Goal: Task Accomplishment & Management: Manage account settings

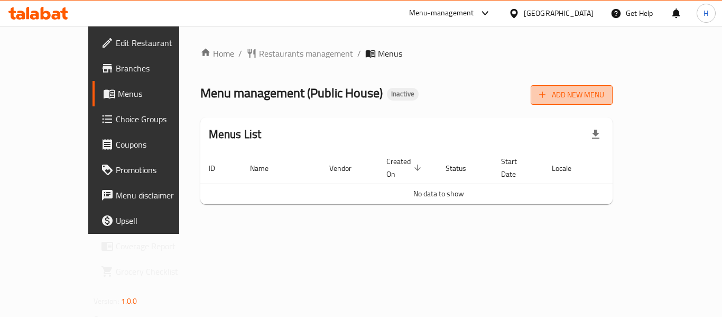
click at [604, 94] on span "Add New Menu" at bounding box center [571, 94] width 65 height 13
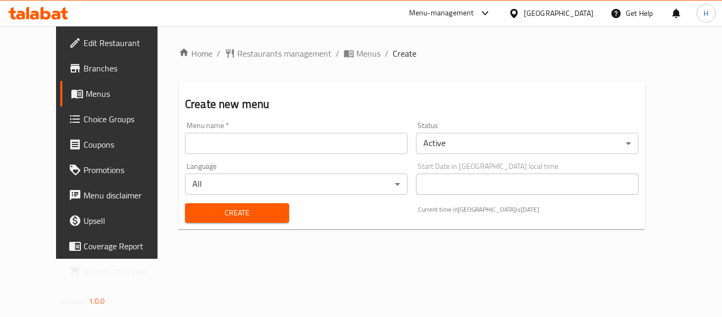
drag, startPoint x: 289, startPoint y: 149, endPoint x: 277, endPoint y: 153, distance: 12.4
click at [288, 149] on input "text" at bounding box center [296, 143] width 223 height 21
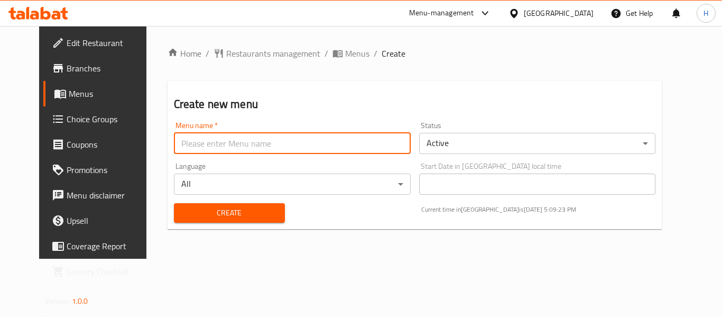
type input "Menu"
click at [213, 207] on span "Create" at bounding box center [229, 212] width 94 height 13
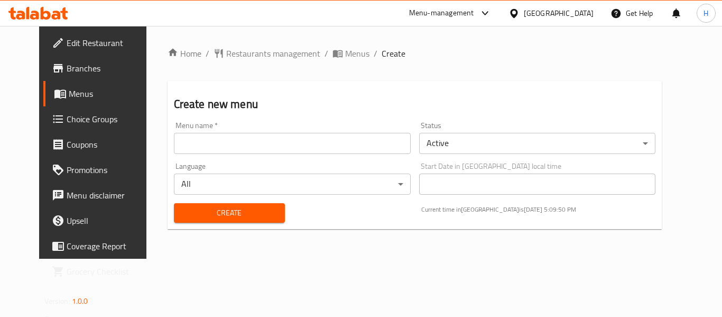
click at [387, 97] on h2 "Create new menu" at bounding box center [415, 104] width 482 height 16
click at [378, 87] on div "Create new menu Menu name   * Menu name * Status Active ​ Language All ​ Start …" at bounding box center [415, 155] width 495 height 148
click at [308, 144] on input "text" at bounding box center [292, 143] width 237 height 21
click at [342, 91] on div "Create new menu Menu name   * Menu name * Status Active ​ Language All ​ Start …" at bounding box center [415, 155] width 495 height 148
click at [345, 50] on span "Menus" at bounding box center [357, 53] width 24 height 13
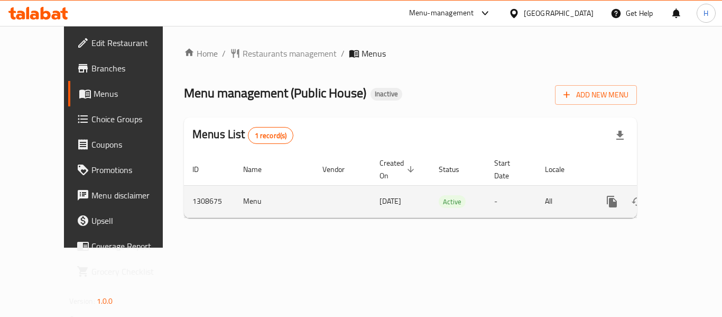
click at [688, 189] on link "enhanced table" at bounding box center [688, 201] width 25 height 25
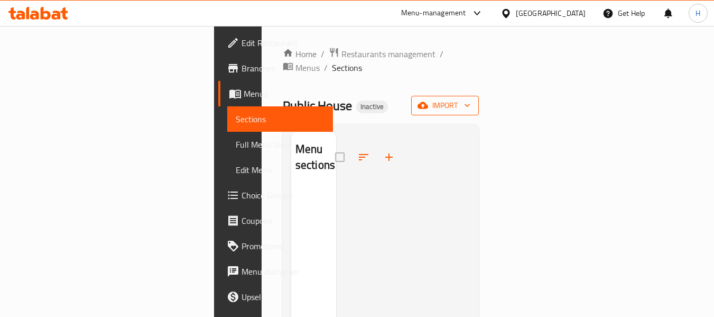
click at [479, 96] on div "Public House Inactive import" at bounding box center [381, 106] width 197 height 20
click at [470, 99] on span "import" at bounding box center [445, 105] width 51 height 13
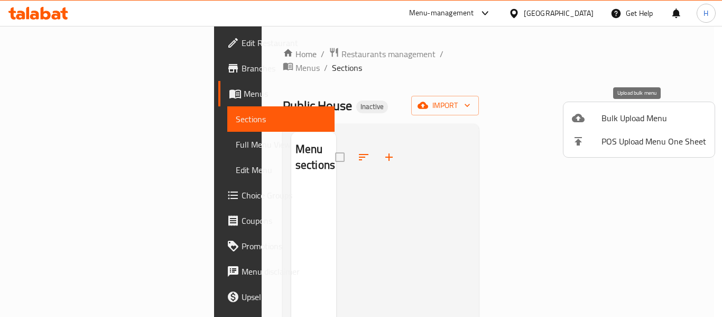
click at [611, 114] on span "Bulk Upload Menu" at bounding box center [654, 118] width 105 height 13
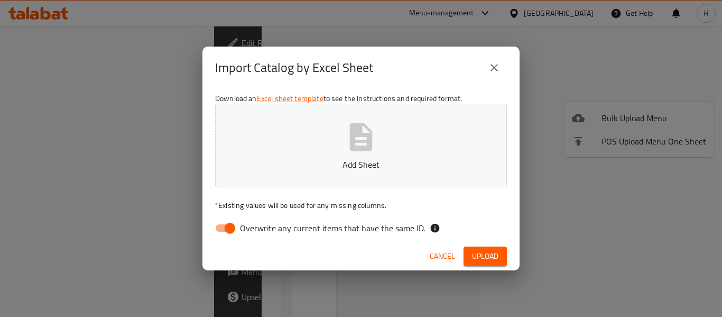
click at [271, 226] on span "Overwrite any current items that have the same ID." at bounding box center [333, 227] width 186 height 13
click at [260, 226] on input "Overwrite any current items that have the same ID." at bounding box center [230, 228] width 60 height 20
checkbox input "false"
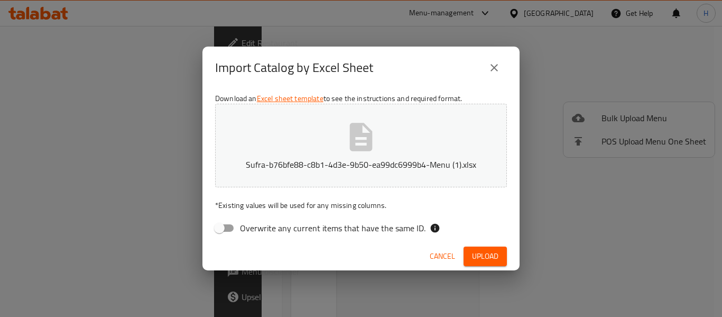
click at [467, 255] on button "Upload" at bounding box center [485, 256] width 43 height 20
drag, startPoint x: 329, startPoint y: 206, endPoint x: 390, endPoint y: 205, distance: 60.8
click at [390, 205] on p "* Existing values will be used for any missing columns." at bounding box center [361, 205] width 292 height 11
click at [375, 206] on p "* Existing values will be used for any missing columns." at bounding box center [361, 205] width 292 height 11
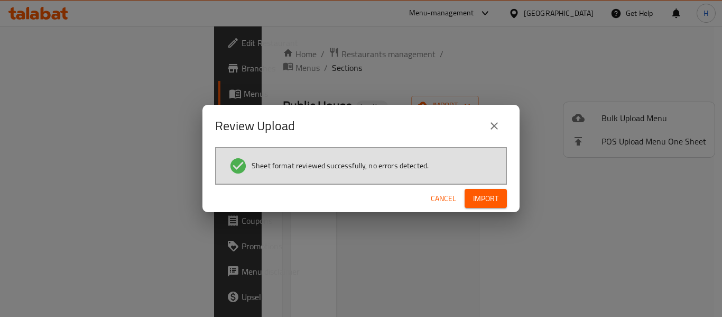
click at [483, 195] on span "Import" at bounding box center [485, 198] width 25 height 13
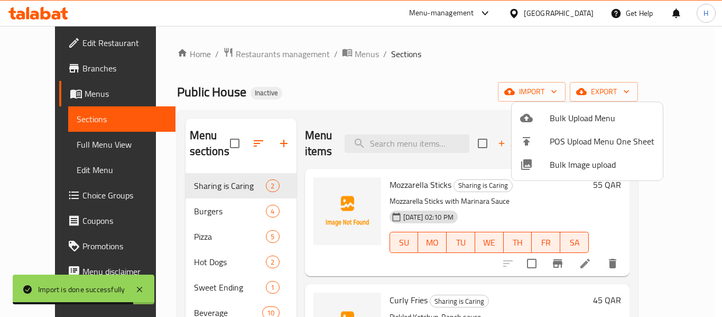
click at [319, 52] on div at bounding box center [361, 158] width 722 height 317
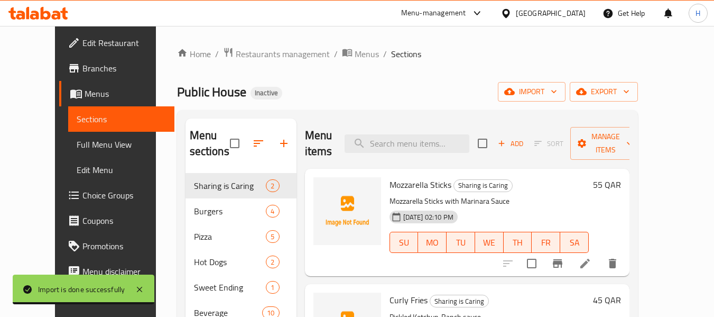
drag, startPoint x: 328, startPoint y: 45, endPoint x: 381, endPoint y: 91, distance: 69.7
click at [328, 45] on div "Home / Restaurants management / Menus / Sections Public House Inactive import e…" at bounding box center [407, 245] width 503 height 439
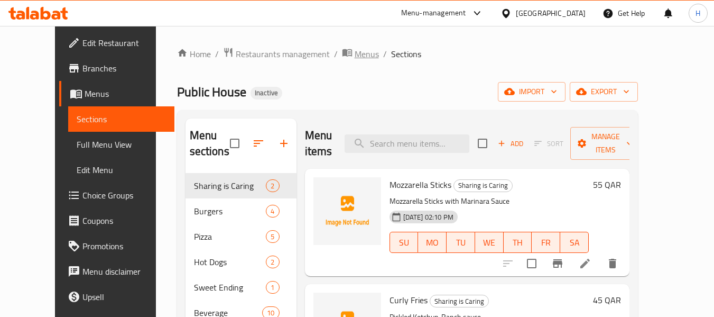
click at [355, 52] on span "Menus" at bounding box center [367, 54] width 24 height 13
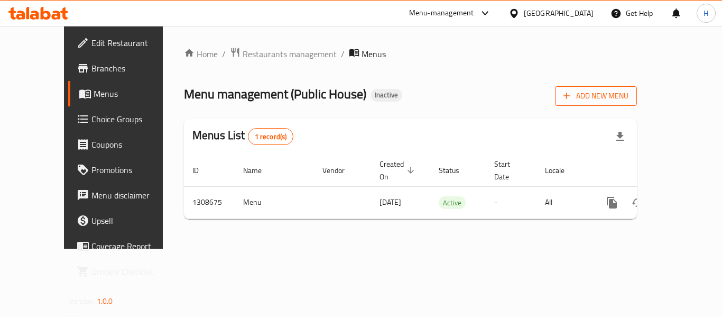
click at [629, 101] on span "Add New Menu" at bounding box center [596, 95] width 65 height 13
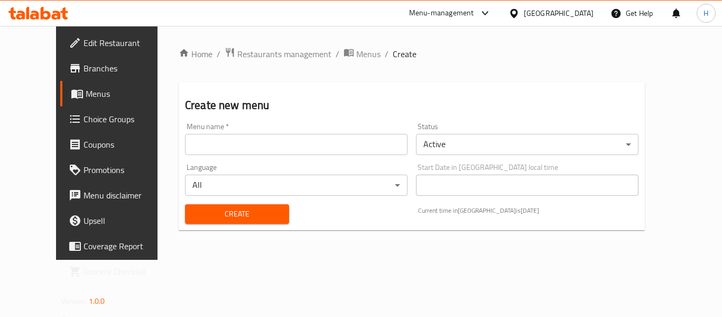
drag, startPoint x: 197, startPoint y: 139, endPoint x: 207, endPoint y: 150, distance: 15.0
click at [197, 139] on input "text" at bounding box center [296, 144] width 223 height 21
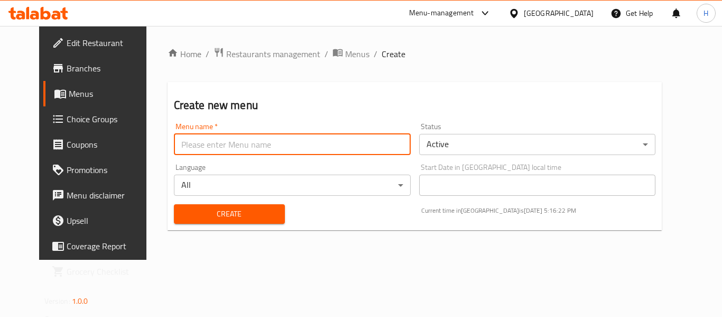
type input "Menu"
drag, startPoint x: 253, startPoint y: 209, endPoint x: 312, endPoint y: 199, distance: 59.6
click at [254, 208] on span "Create" at bounding box center [229, 213] width 94 height 13
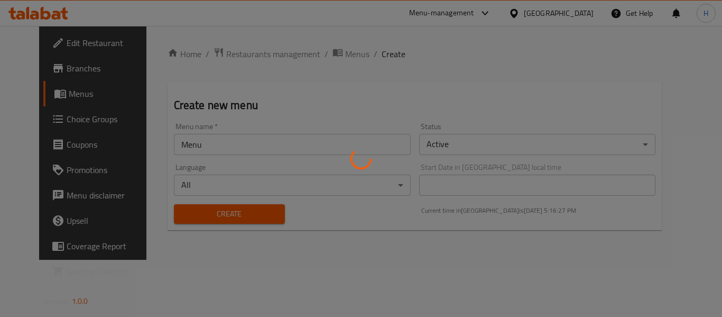
click at [326, 72] on div at bounding box center [361, 158] width 722 height 317
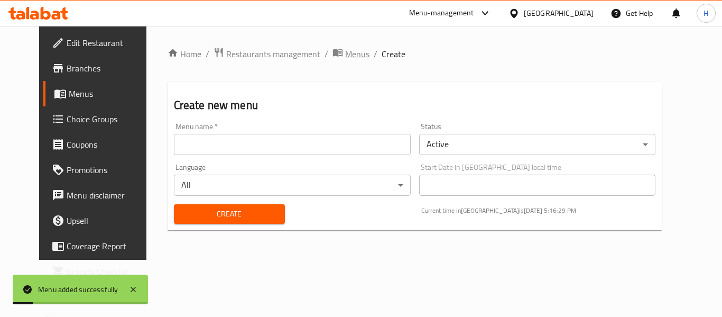
click at [345, 53] on span "Menus" at bounding box center [357, 54] width 24 height 13
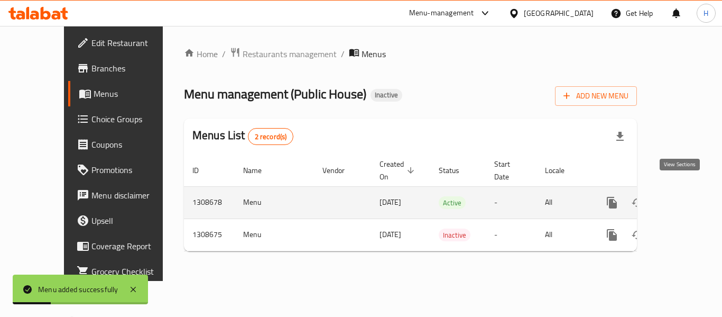
click at [686, 197] on icon "enhanced table" at bounding box center [688, 202] width 13 height 13
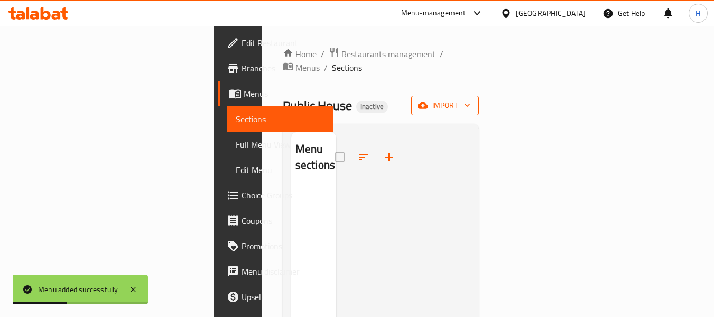
click at [470, 99] on span "import" at bounding box center [445, 105] width 51 height 13
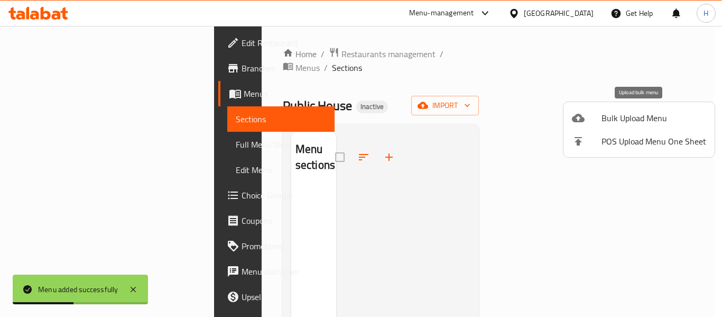
click at [602, 121] on span "Bulk Upload Menu" at bounding box center [654, 118] width 105 height 13
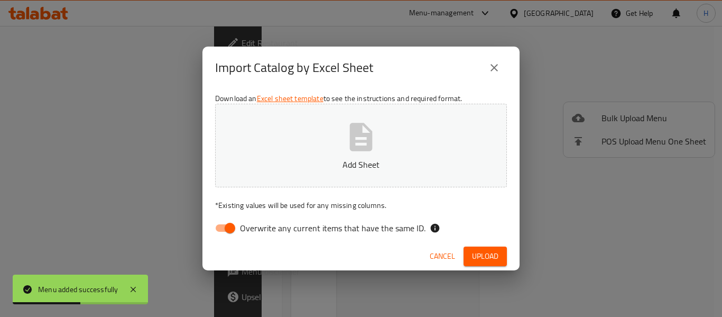
click at [350, 219] on label "Overwrite any current items that have the same ID." at bounding box center [317, 228] width 216 height 20
click at [260, 219] on input "Overwrite any current items that have the same ID." at bounding box center [230, 228] width 60 height 20
checkbox input "false"
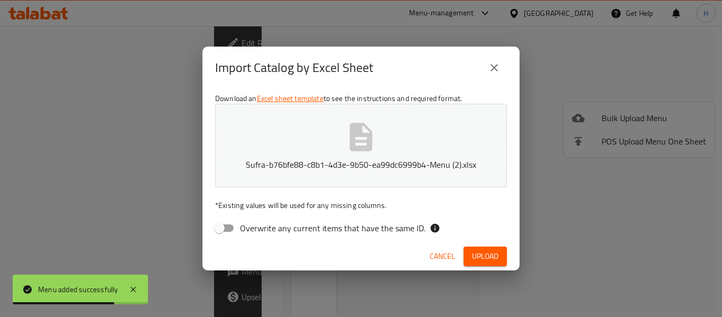
click at [472, 255] on span "Upload" at bounding box center [485, 256] width 26 height 13
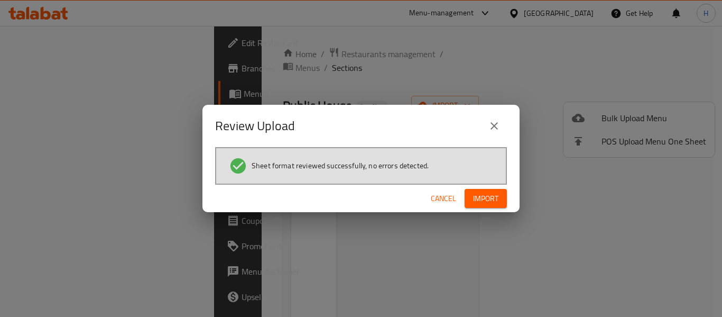
click at [495, 193] on span "Import" at bounding box center [485, 198] width 25 height 13
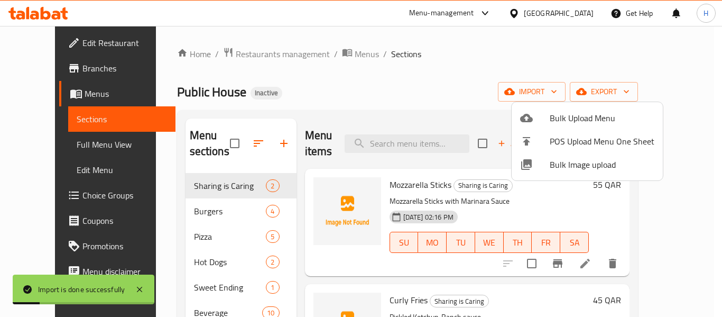
drag, startPoint x: 42, startPoint y: 142, endPoint x: 218, endPoint y: 119, distance: 177.5
click at [42, 143] on div at bounding box center [361, 158] width 722 height 317
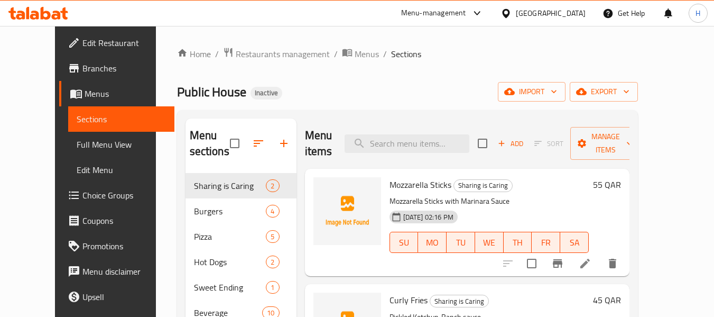
click at [68, 160] on link "Edit Menu" at bounding box center [121, 169] width 106 height 25
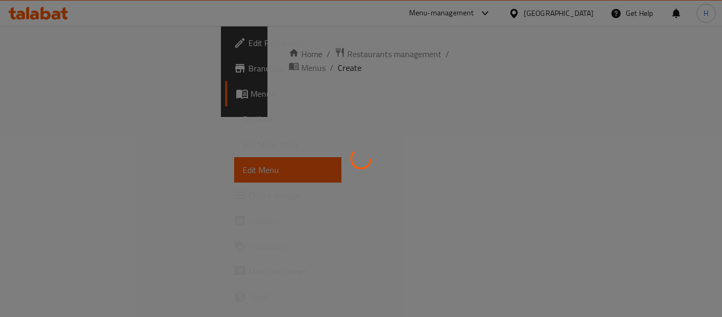
click at [243, 143] on span "Full Menu View" at bounding box center [288, 144] width 90 height 13
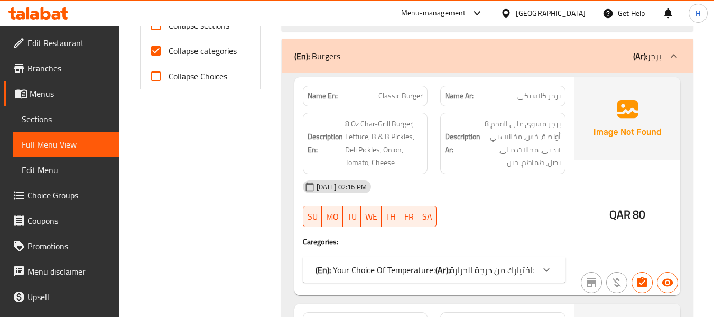
scroll to position [476, 0]
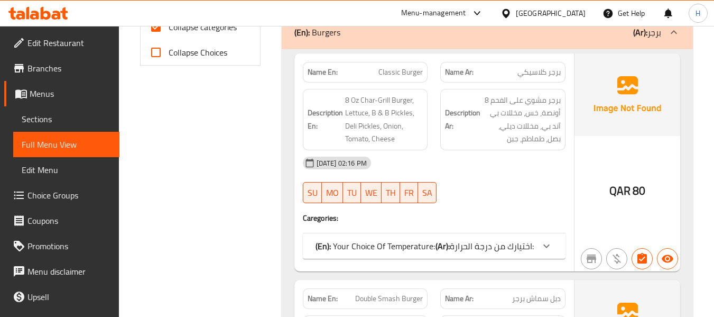
click at [188, 36] on label "Collapse categories" at bounding box center [190, 26] width 94 height 25
click at [169, 36] on input "Collapse categories" at bounding box center [155, 26] width 25 height 25
checkbox input "false"
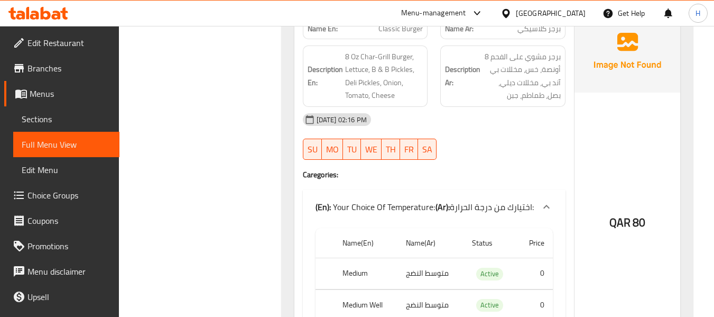
scroll to position [423, 0]
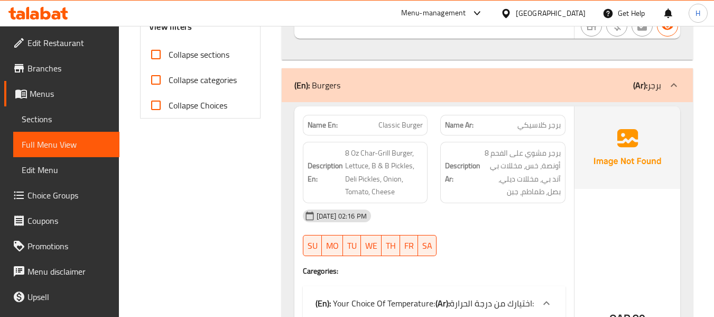
click at [391, 124] on span "Classic Burger" at bounding box center [400, 124] width 44 height 11
copy span "Classic Burger"
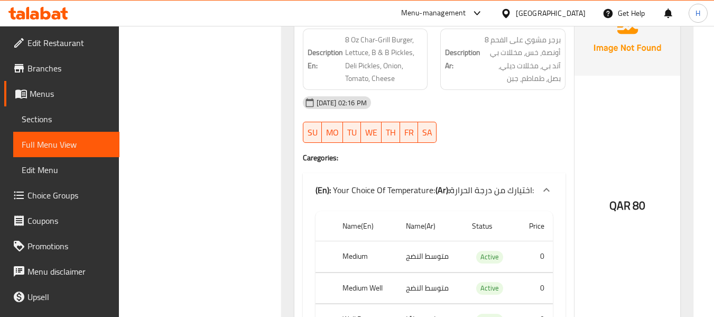
scroll to position [476, 0]
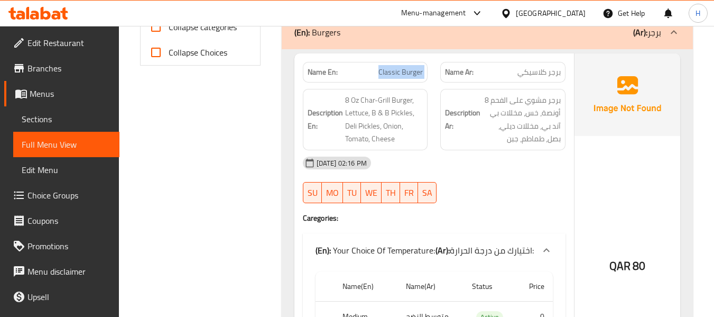
copy span "Classic Burger"
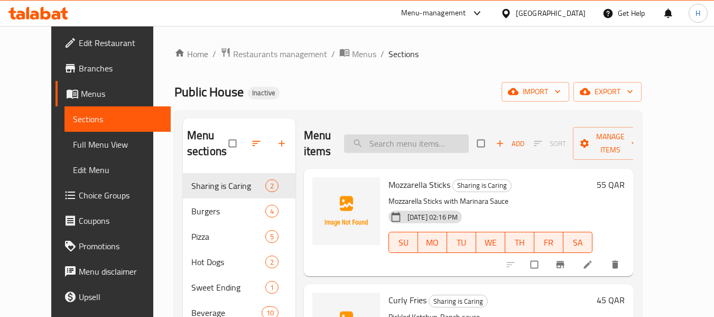
click at [414, 146] on input "search" at bounding box center [406, 143] width 125 height 19
paste input "Classic Burger"
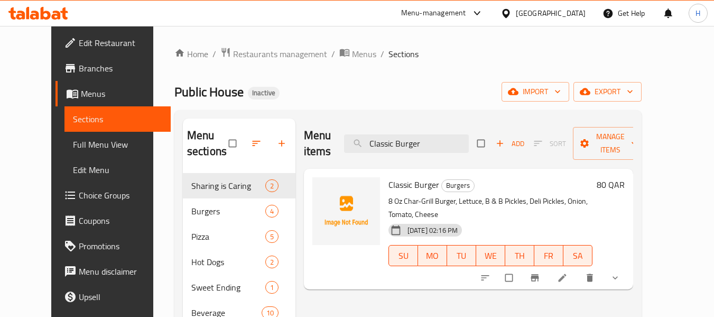
type input "Classic Burger"
click at [566, 274] on icon at bounding box center [562, 278] width 8 height 8
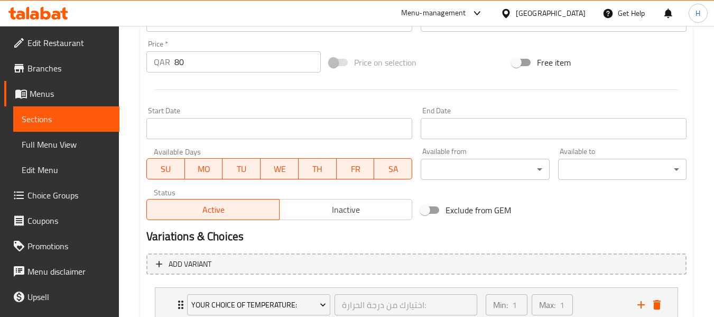
scroll to position [448, 0]
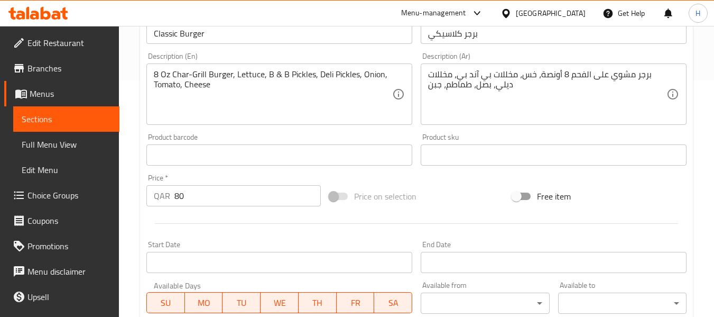
click at [49, 196] on span "Choice Groups" at bounding box center [69, 195] width 84 height 13
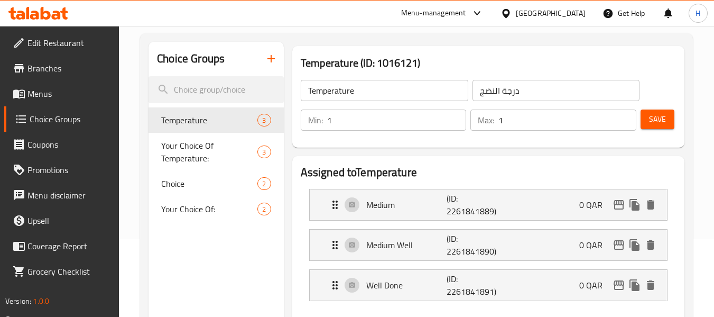
scroll to position [97, 0]
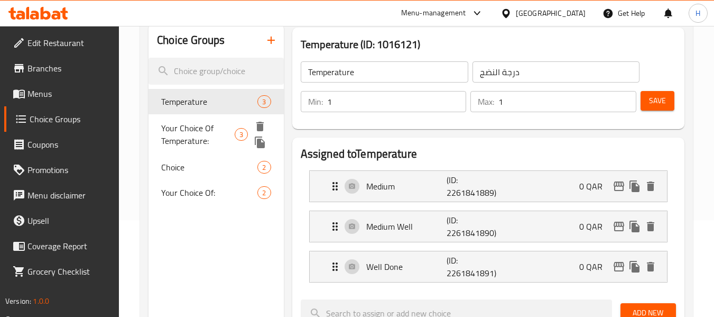
click at [163, 135] on span "Your Choice Of Temperature:" at bounding box center [197, 134] width 73 height 25
type input "Your Choice Of Temperature:"
type input "اختيارك من درجة الحرارة:"
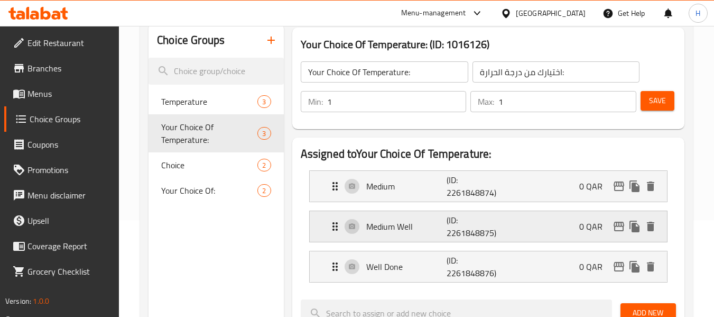
click at [456, 226] on p "(ID: 2261848875)" at bounding box center [474, 226] width 54 height 25
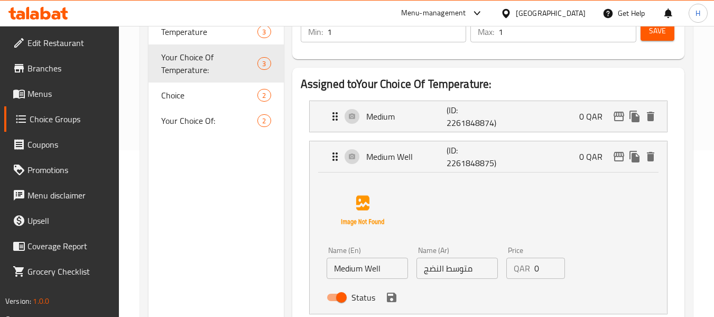
scroll to position [255, 0]
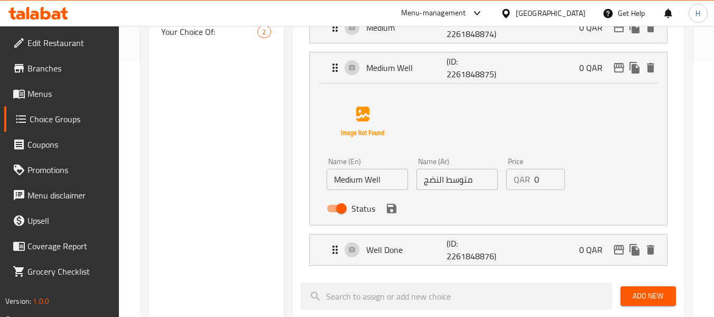
click at [464, 183] on input "متوسط النضج" at bounding box center [457, 179] width 81 height 21
paste input "Medium to fully ripe"
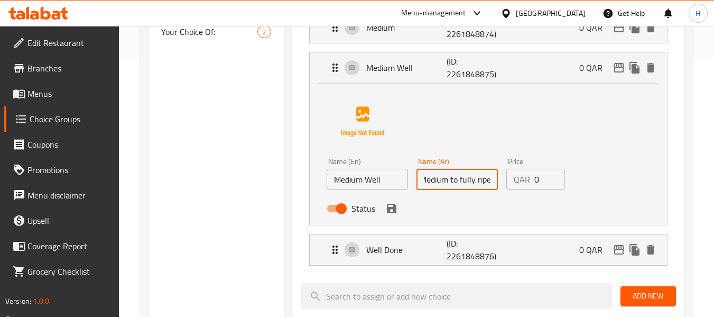
type input "متوسط النضج"
click at [372, 181] on input "Medium Well" at bounding box center [367, 179] width 81 height 21
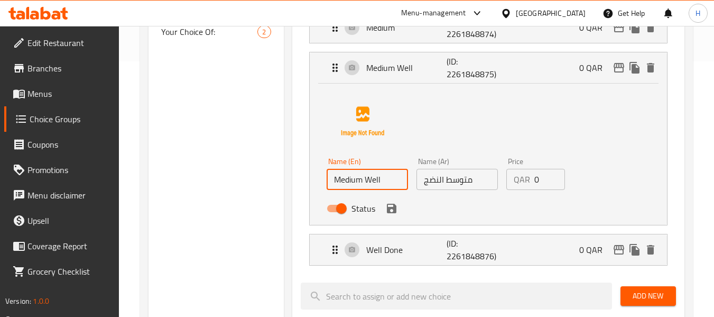
click at [371, 181] on input "Medium Well" at bounding box center [367, 179] width 81 height 21
paste input "to fully ripe"
type input "Medium to fully ripe"
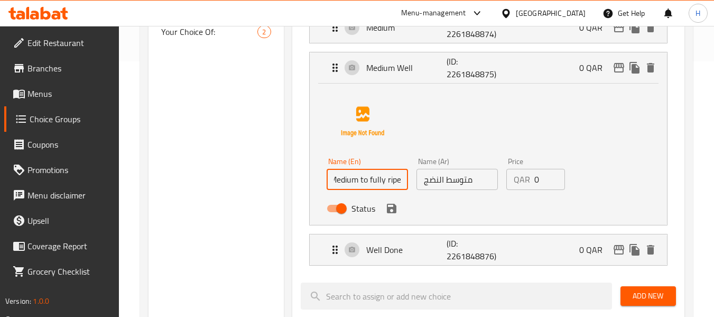
scroll to position [0, 0]
click at [467, 183] on input "متوسط النضج" at bounding box center [457, 179] width 81 height 21
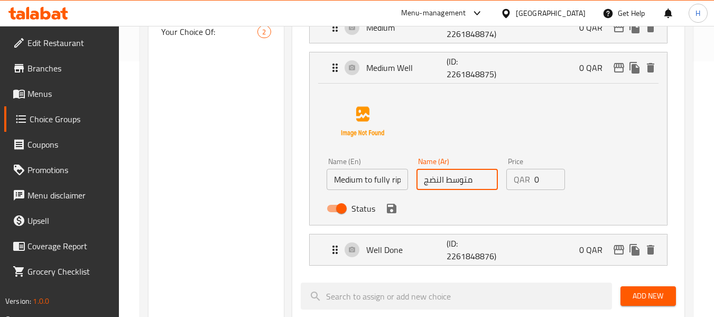
click at [467, 183] on input "متوسط النضج" at bounding box center [457, 179] width 81 height 21
paste input "مائل للنضج التام"
click at [454, 118] on div "Name (En) Medium to fully ripe Name (En) Name (Ar) متوسط مائل للنضج التام Name …" at bounding box center [489, 152] width 324 height 133
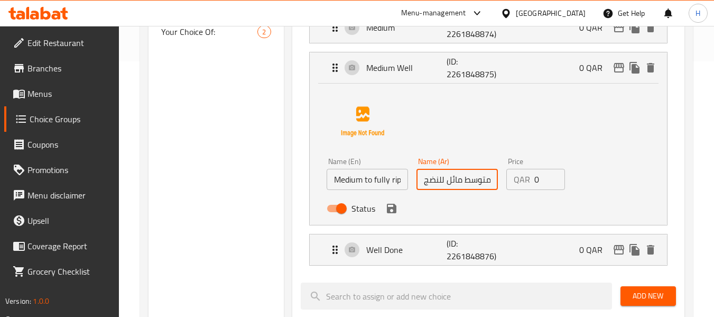
type input "متوسط مائل للنضج التام"
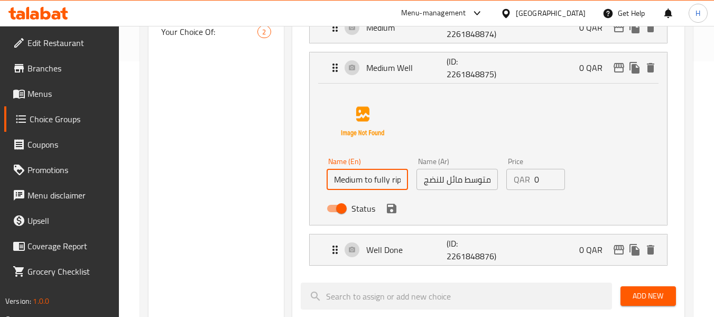
click at [390, 183] on input "Medium to fully ripe" at bounding box center [367, 179] width 81 height 21
click at [445, 182] on input "متوسط مائل للنضج التام" at bounding box center [457, 179] width 81 height 21
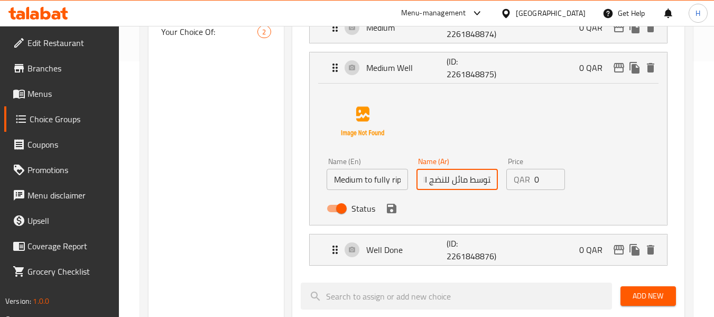
scroll to position [0, 17]
click at [469, 209] on div "Status" at bounding box center [457, 208] width 270 height 29
click at [392, 216] on button "save" at bounding box center [392, 208] width 16 height 16
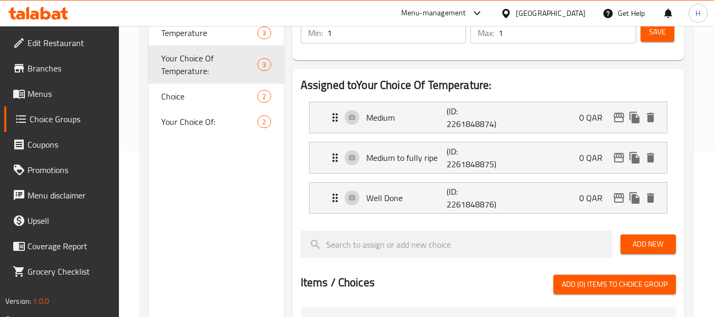
scroll to position [97, 0]
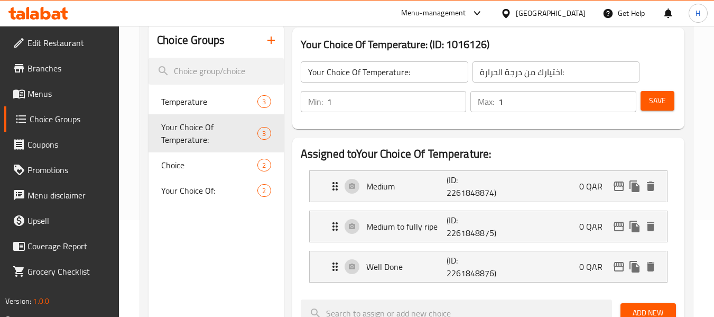
click at [673, 102] on button "Save" at bounding box center [658, 101] width 34 height 20
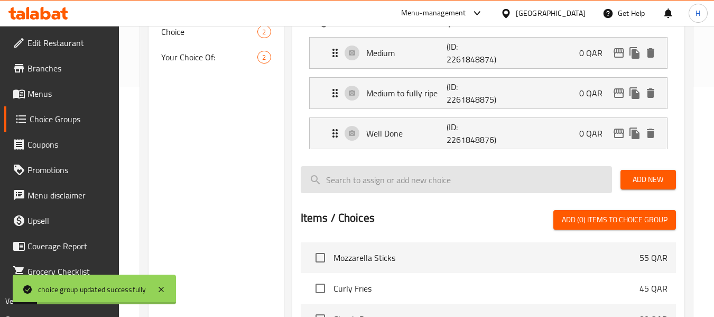
scroll to position [211, 0]
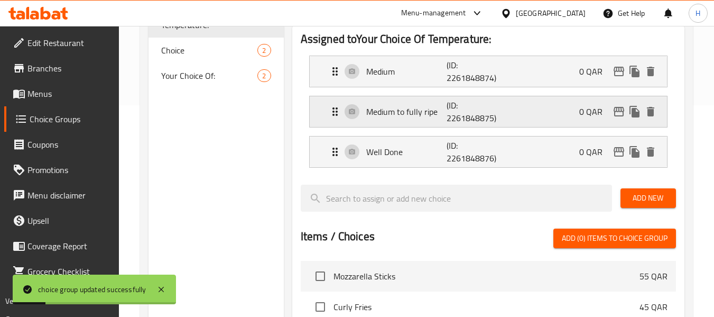
click at [402, 119] on div "Medium to fully ripe (ID: 2261848875) 0 QAR" at bounding box center [492, 111] width 326 height 31
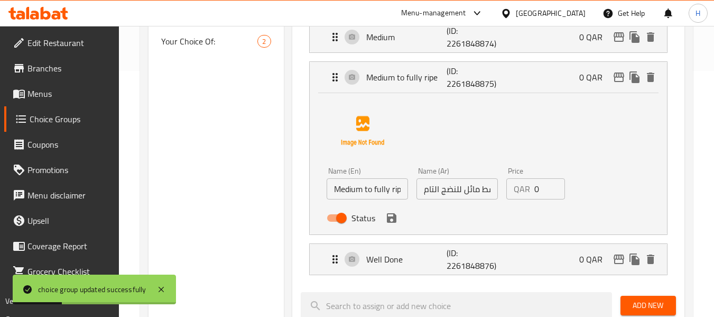
scroll to position [264, 0]
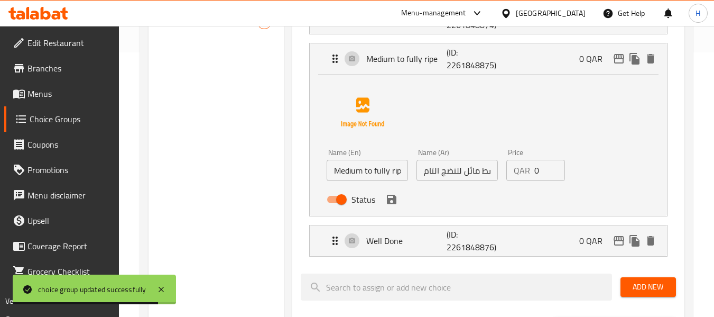
click at [442, 170] on input "متوسط مائل للنضج التام" at bounding box center [457, 170] width 81 height 21
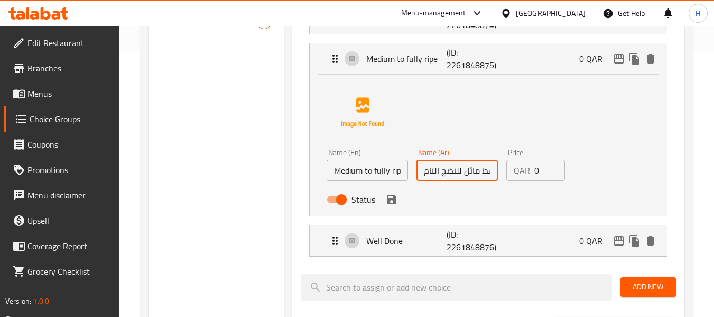
scroll to position [0, 12]
click at [488, 173] on input "متوسط مائل للنضج التام" at bounding box center [457, 170] width 81 height 21
click at [486, 171] on input "متوسط مائل للنضج التام" at bounding box center [457, 170] width 81 height 21
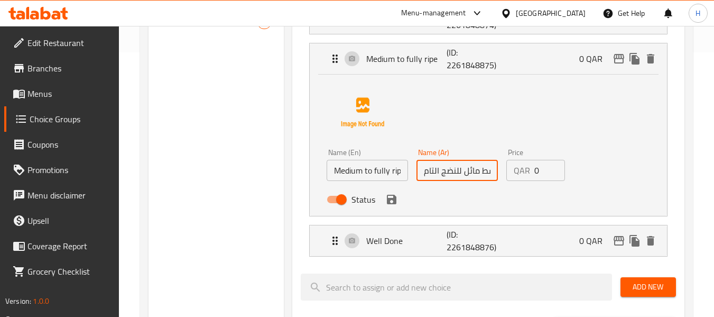
click at [486, 171] on input "متوسط مائل للنضج التام" at bounding box center [457, 170] width 81 height 21
click at [424, 123] on div "Name (En) Medium to fully ripe Name (En) Name (Ar) متوسط مائل للنضج التام Name …" at bounding box center [489, 143] width 324 height 133
click at [389, 205] on icon "save" at bounding box center [391, 199] width 13 height 13
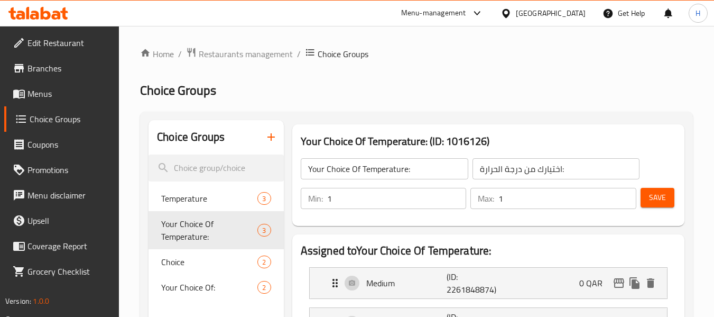
drag, startPoint x: 652, startPoint y: 203, endPoint x: 557, endPoint y: 179, distance: 98.1
click at [652, 203] on span "Save" at bounding box center [657, 197] width 17 height 13
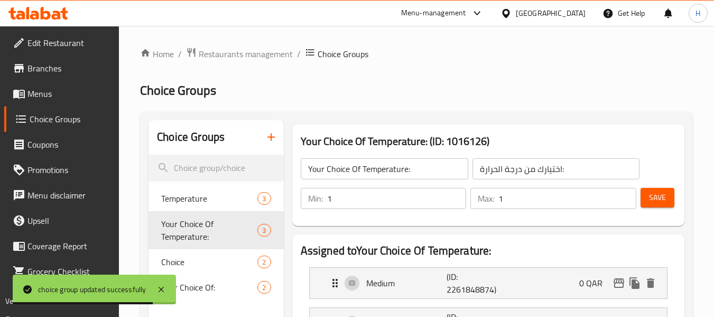
drag, startPoint x: 40, startPoint y: 95, endPoint x: 72, endPoint y: 103, distance: 33.2
click at [40, 95] on span "Menus" at bounding box center [69, 93] width 84 height 13
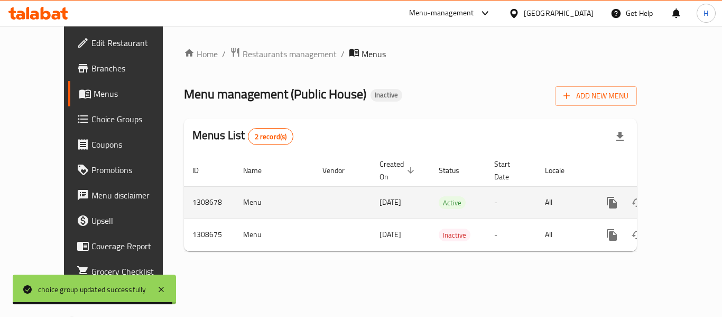
click at [682, 196] on icon "enhanced table" at bounding box center [688, 202] width 13 height 13
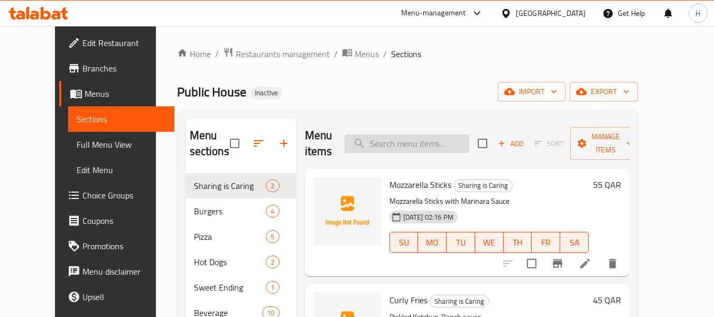
click at [406, 139] on input "search" at bounding box center [407, 143] width 125 height 19
paste input "Double Smash Burger"
type input "Double Smash Burger"
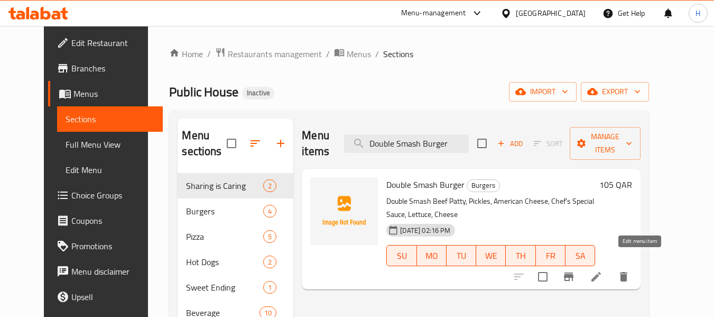
click at [603, 270] on icon at bounding box center [596, 276] width 13 height 13
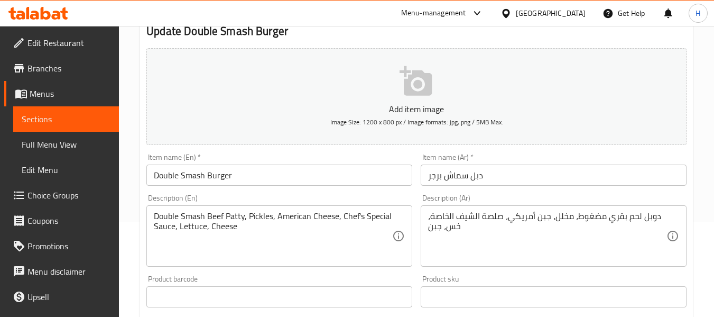
scroll to position [106, 0]
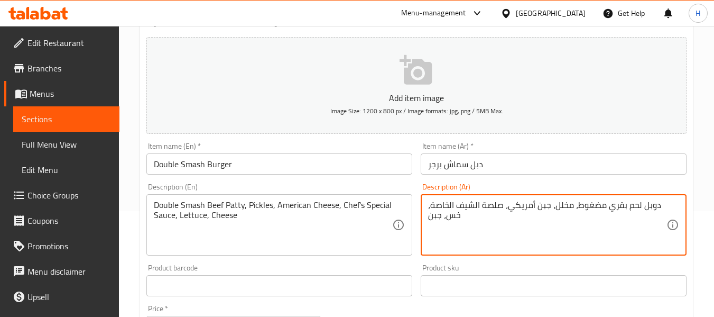
click at [472, 209] on textarea "دوبل لحم بقري مضغوط، مخلل، جبن أمريكي، صلصة الشيف الخاصة، خس، جبن" at bounding box center [547, 225] width 238 height 50
click at [522, 234] on textarea "دوبل لحم بقري مضغوط، مخلل، جبن أمريكي، صلصة الشيف الخاصة، خس، جبن" at bounding box center [547, 225] width 238 height 50
click at [657, 203] on textarea "دوبل لحم بقري مضغوط، مخلل، جبن أمريكي، صلصة الشيف الخاصة، خس، جبن" at bounding box center [547, 225] width 238 height 50
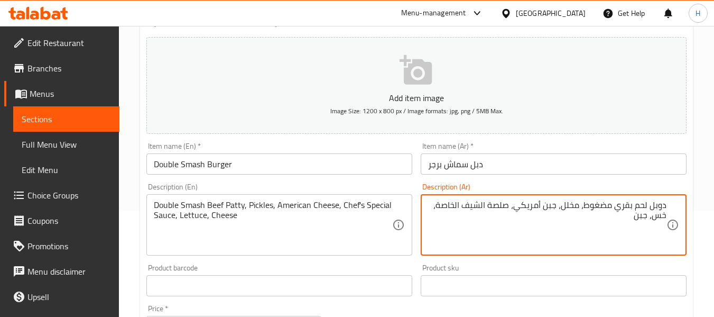
paste textarea "قطعتا"
click at [407, 177] on div "Item name (En)   * Double Smash Burger Item name (En) *" at bounding box center [279, 158] width 274 height 41
type textarea "قطعة لحم بقري دوبل مضغوط، مخلل، جبن أمريكي، صلصة الشيف الخاصة، خس، جبن"
click at [331, 168] on input "Double Smash Burger" at bounding box center [279, 163] width 266 height 21
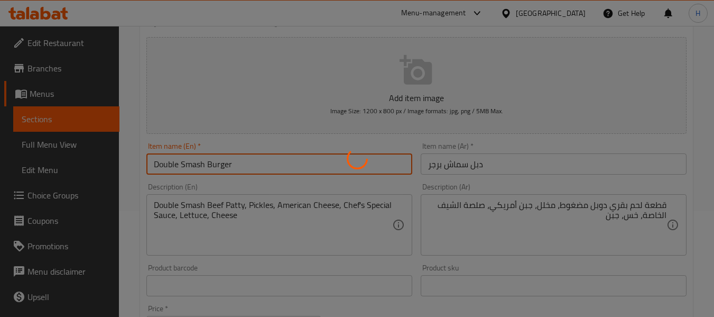
scroll to position [0, 0]
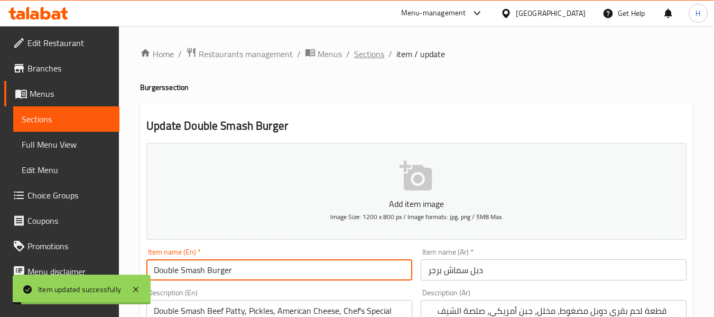
click at [362, 50] on span "Sections" at bounding box center [369, 54] width 30 height 13
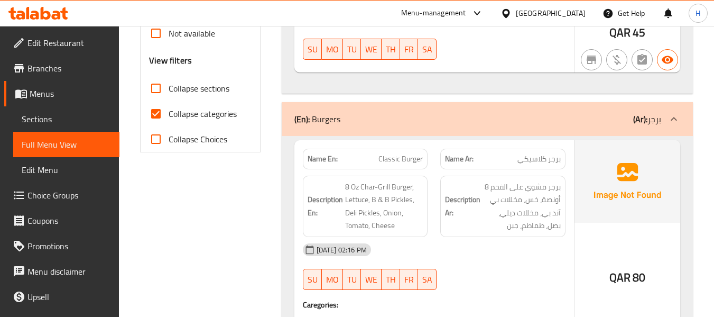
click at [444, 196] on div "Description Ar: برجر مشوي على الفحم 8 أونصة، خس، مخللات بي آند بي، مخللات ديلي،…" at bounding box center [502, 206] width 125 height 61
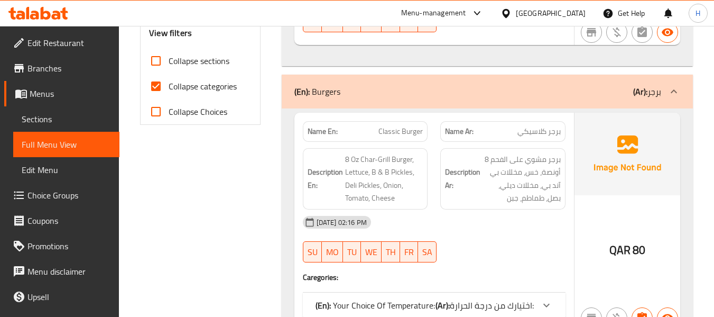
scroll to position [336, 0]
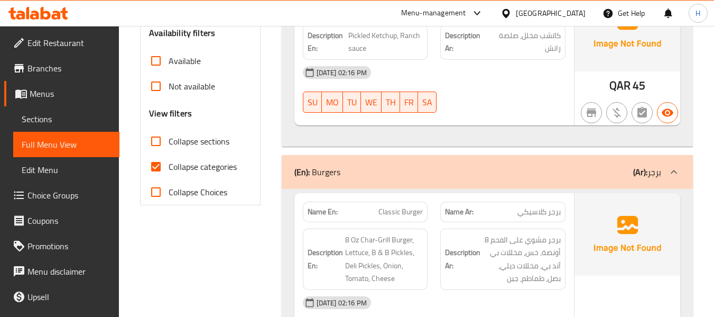
click at [159, 167] on input "Collapse categories" at bounding box center [155, 166] width 25 height 25
checkbox input "false"
click at [439, 212] on div "Name Ar: برجر كلاسيكي" at bounding box center [503, 211] width 138 height 33
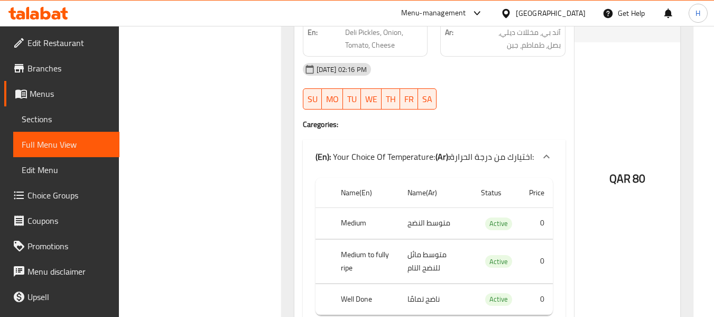
scroll to position [601, 0]
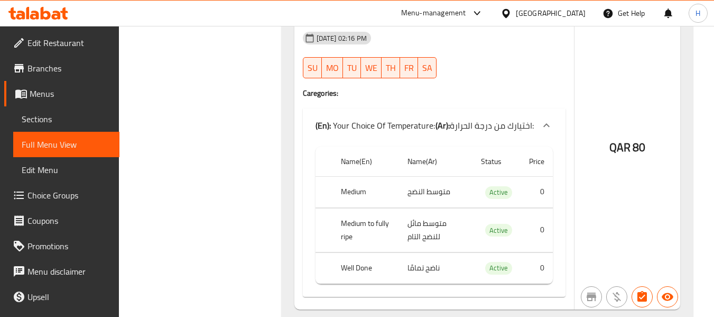
click at [413, 225] on td "متوسط مائل للنضج التام" at bounding box center [435, 230] width 73 height 44
copy td "مائل"
click at [419, 230] on td "متوسط مائل للنضج التام" at bounding box center [435, 230] width 73 height 44
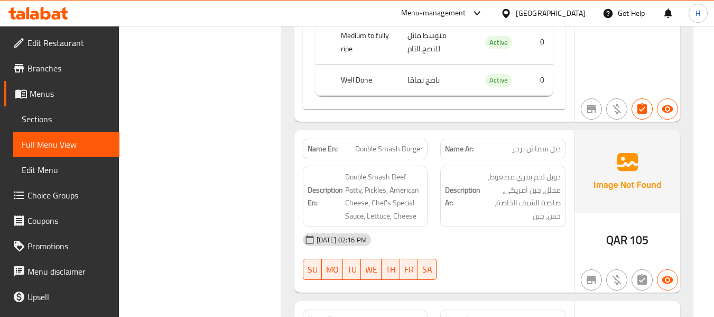
scroll to position [812, 0]
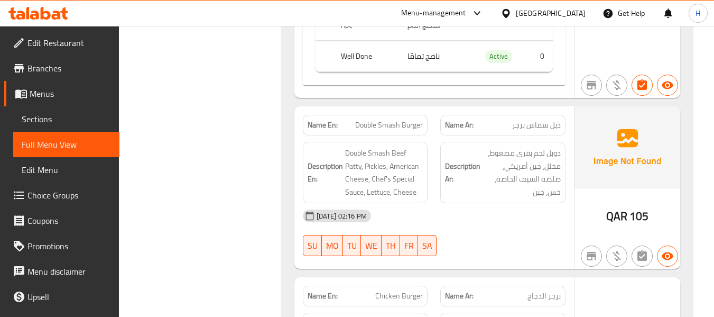
click at [393, 122] on span "Double Smash Burger" at bounding box center [389, 124] width 68 height 11
copy span "Double Smash Burger"
click at [432, 138] on div "Description En: Double Smash Beef Patty, Pickles, American Cheese, Chef's Speci…" at bounding box center [366, 172] width 138 height 74
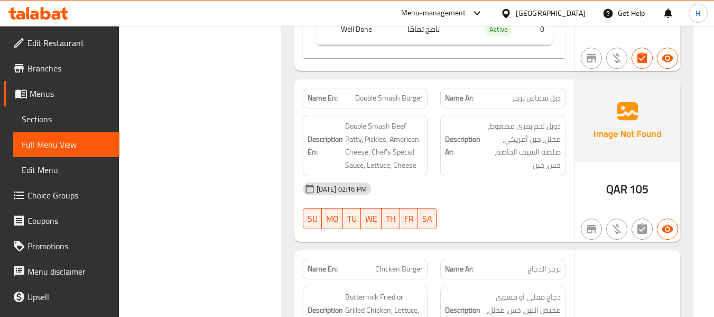
scroll to position [865, 0]
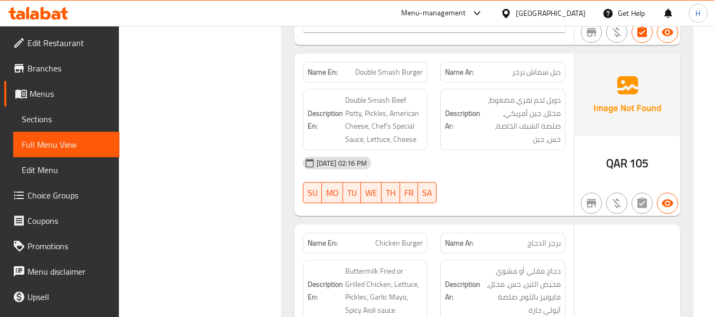
click at [389, 68] on span "Double Smash Burger" at bounding box center [389, 72] width 68 height 11
copy span "Double Smash Burger"
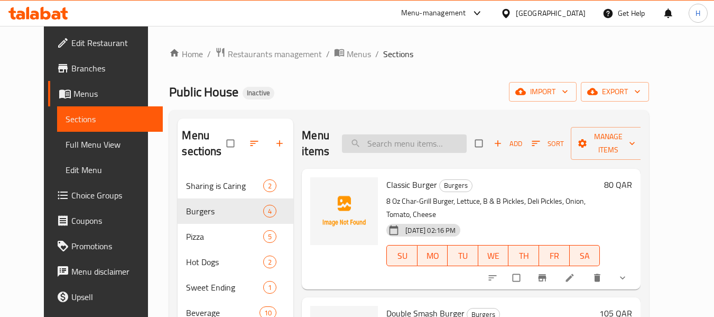
click at [436, 141] on input "search" at bounding box center [404, 143] width 125 height 19
paste input "Quatro Formaggi"
type input "Quatro Formaggi"
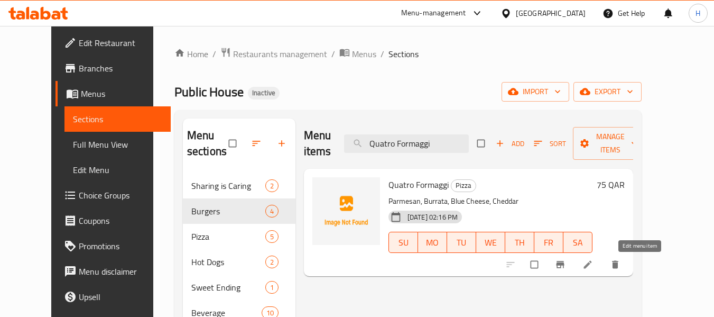
click at [593, 263] on icon at bounding box center [588, 264] width 11 height 11
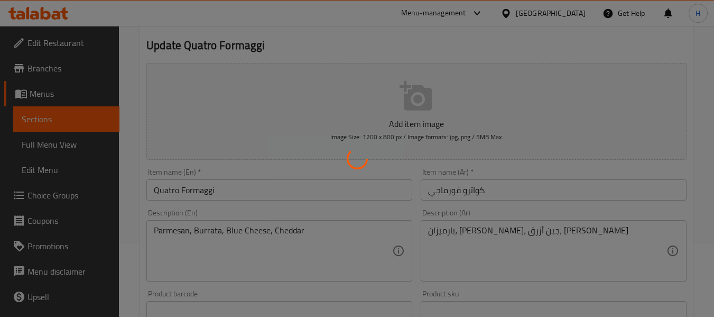
scroll to position [106, 0]
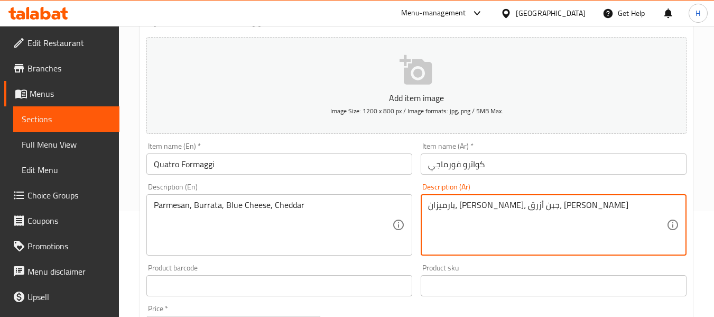
click at [451, 206] on textarea "بارميزان، [PERSON_NAME]، جبن أزرق، [PERSON_NAME]" at bounding box center [547, 225] width 238 height 50
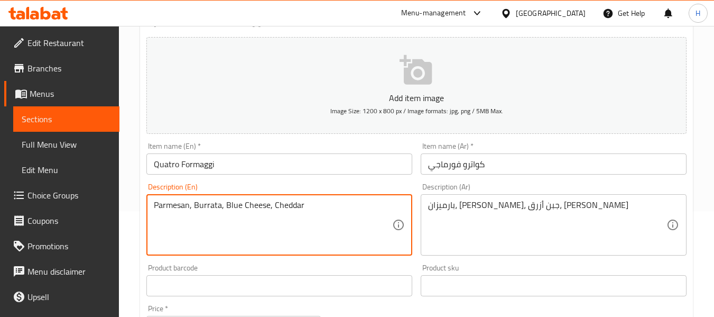
drag, startPoint x: 389, startPoint y: 246, endPoint x: 308, endPoint y: 217, distance: 85.5
click at [252, 201] on textarea "Parmesan, Burrata, Blue Cheese, Cheddar" at bounding box center [273, 225] width 238 height 50
click at [330, 210] on textarea "Parmesan, Burrata, Blue Cheese, Cheddar" at bounding box center [273, 225] width 238 height 50
paste textarea "Cheese"
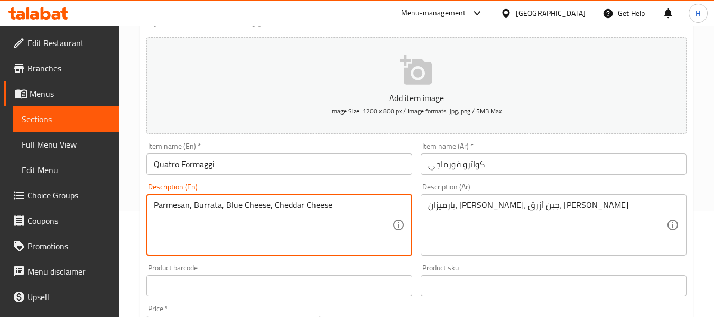
type textarea "Parmesan, Burrata, Blue Cheese, Cheddar Cheese"
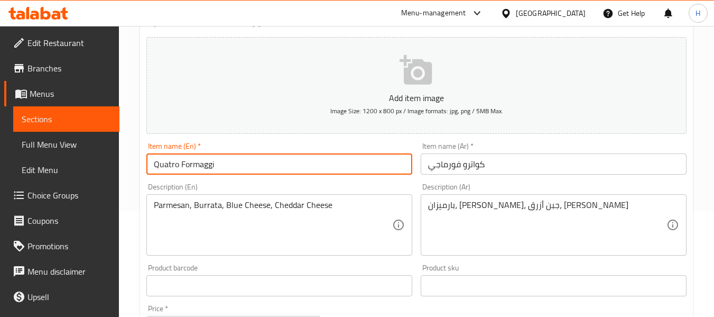
click at [303, 157] on input "Quatro Formaggi" at bounding box center [279, 163] width 266 height 21
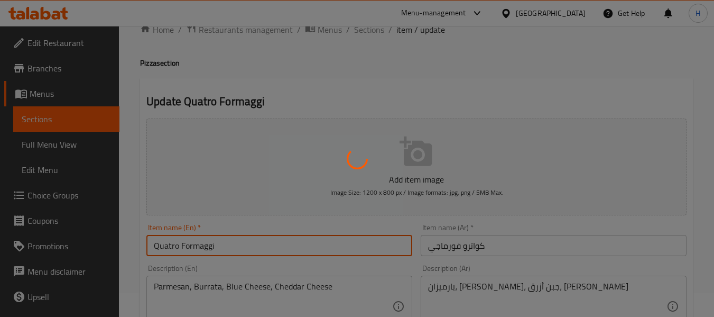
scroll to position [0, 0]
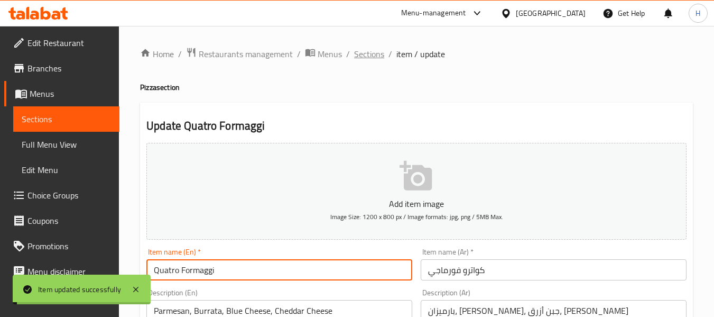
click at [373, 54] on span "Sections" at bounding box center [369, 54] width 30 height 13
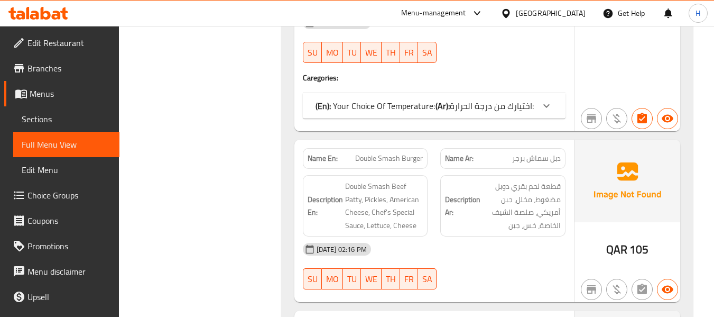
click at [442, 205] on div "Description Ar: قطعة لحم بقري دوبل مضغوط، مخلل، جبن أمريكي، صلصة الشيف الخاصة، …" at bounding box center [502, 205] width 125 height 61
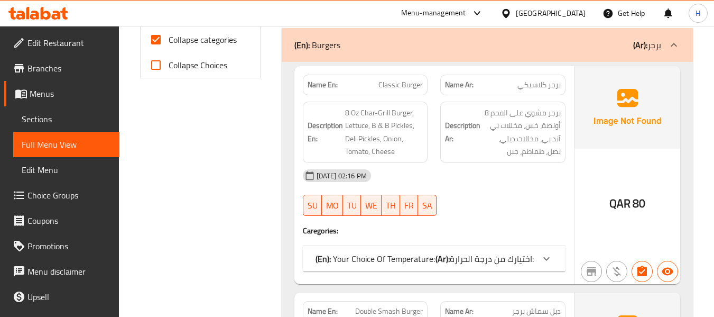
scroll to position [352, 0]
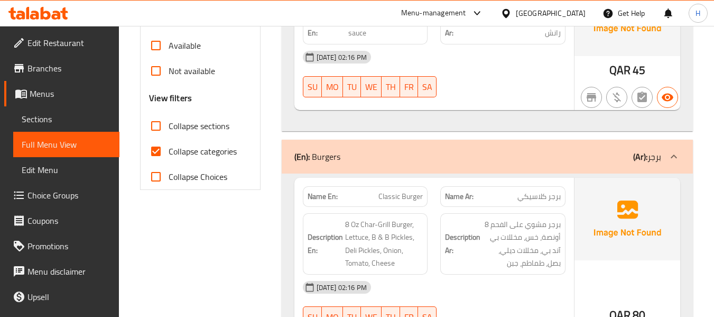
click at [156, 151] on input "Collapse categories" at bounding box center [155, 151] width 25 height 25
checkbox input "false"
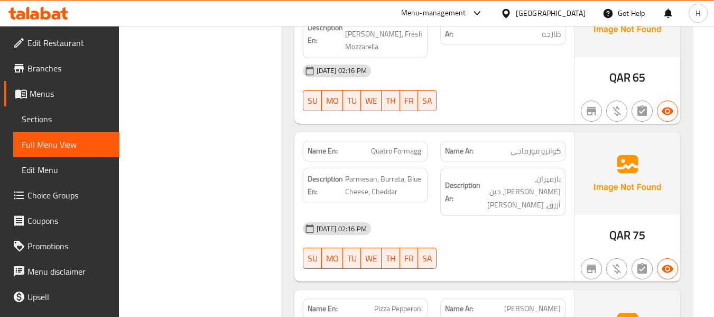
scroll to position [1726, 0]
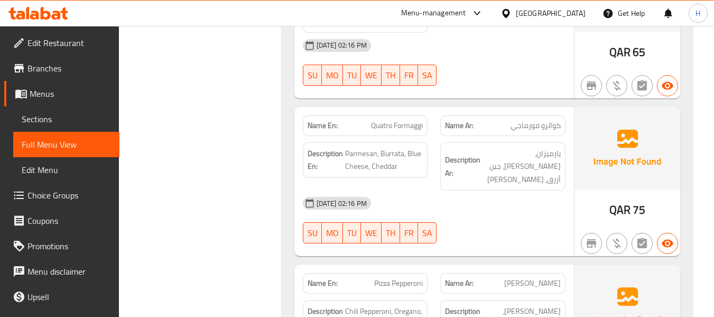
click at [396, 120] on span "Quatro Formaggi" at bounding box center [397, 125] width 52 height 11
copy span "Quatro Formaggi"
click at [433, 109] on div "Name En: Quatro Formaggi" at bounding box center [366, 125] width 138 height 33
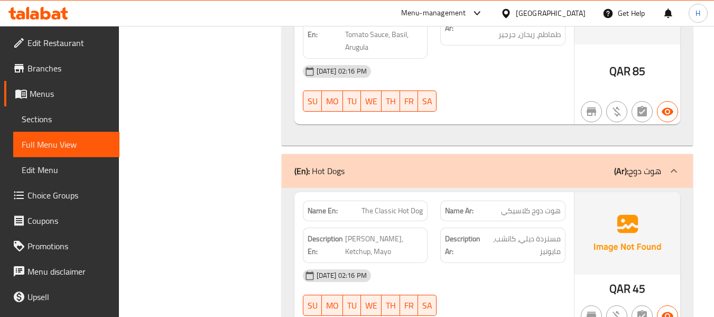
scroll to position [2360, 0]
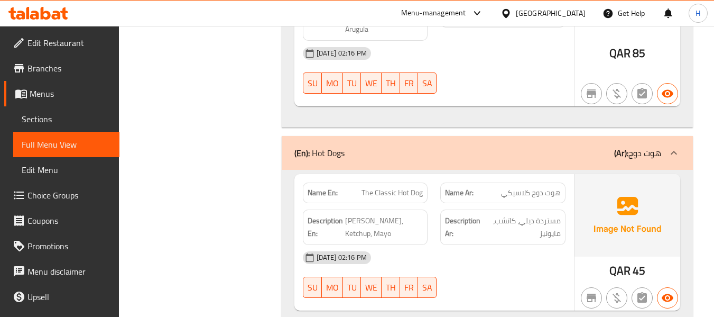
click at [395, 187] on span "The Classic Hot Dog" at bounding box center [392, 192] width 61 height 11
copy span "The Classic Hot Dog"
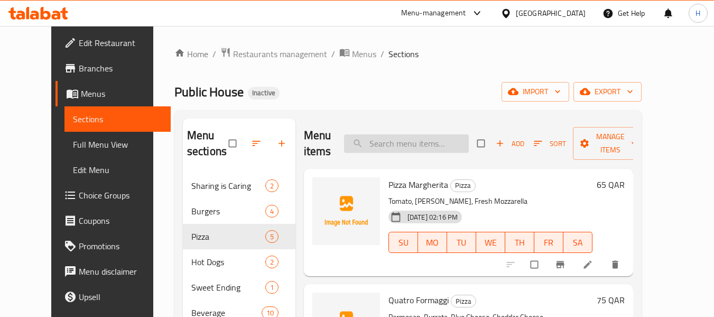
click at [410, 137] on input "search" at bounding box center [406, 143] width 125 height 19
paste input "Spice It Up Hot Dog spicy"
type input "Spice It Up Hot Dog spicy"
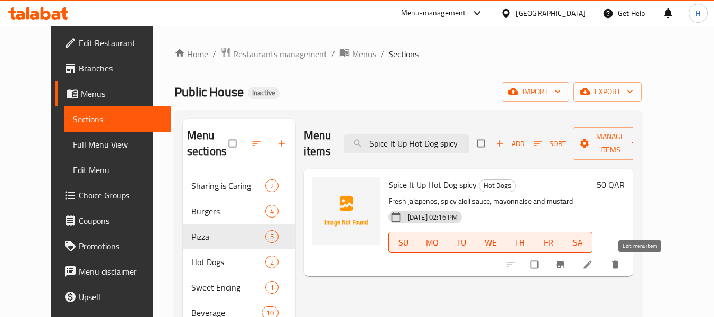
click at [593, 263] on icon at bounding box center [588, 264] width 11 height 11
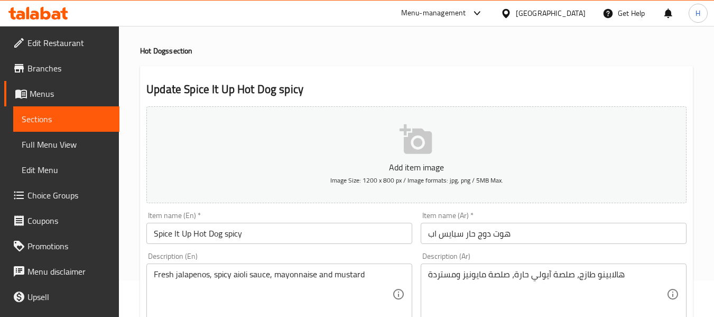
scroll to position [53, 0]
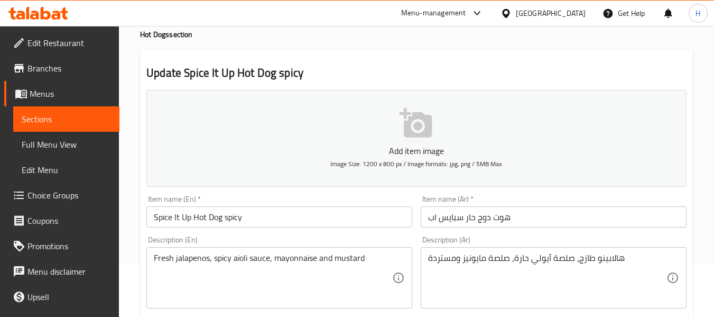
click at [455, 263] on textarea "هالابينو طازج، صلصة آيولي حارة، صلصة مايونيز ومستردة" at bounding box center [547, 278] width 238 height 50
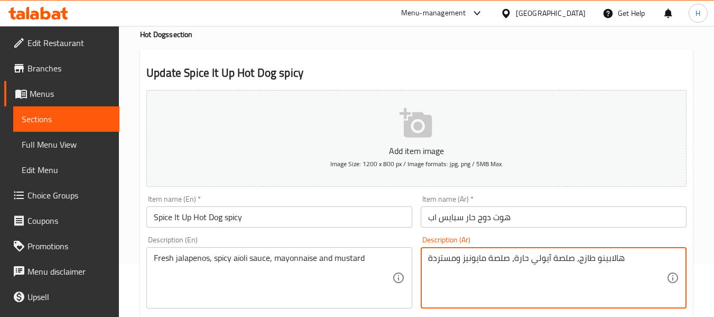
click at [455, 263] on textarea "هالابينو طازج، صلصة آيولي حارة، صلصة مايونيز ومستردة" at bounding box center [547, 278] width 238 height 50
click at [398, 232] on div "Description (En) Fresh jalapenos, spicy aioli sauce, mayonnaise and mustard Des…" at bounding box center [279, 272] width 274 height 81
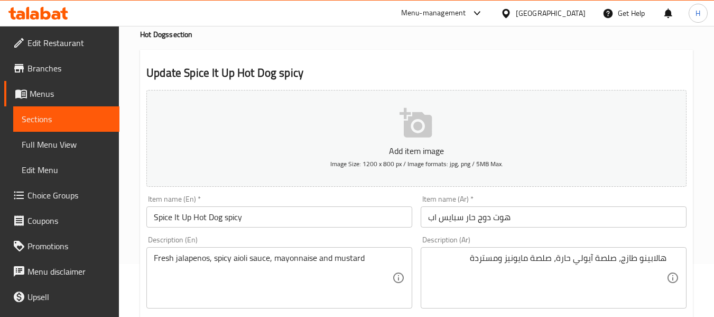
scroll to position [106, 0]
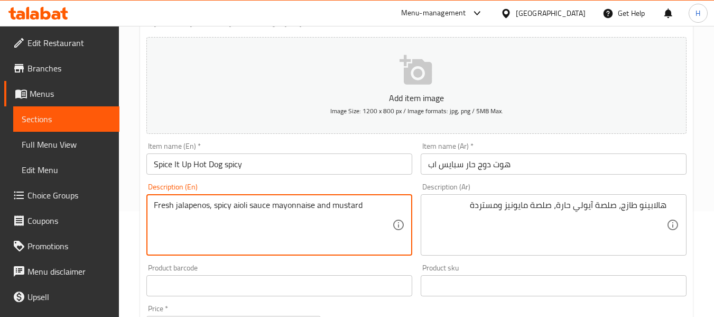
type textarea "Fresh jalapenos, spicy aioli sauce mayonnaise and mustard"
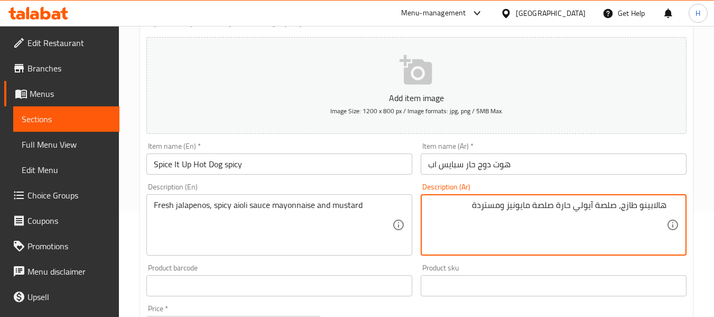
type textarea "هالابينو طازج، صلصة آيولي حارة صلصة مايونيز ومستردة"
click at [421, 185] on div "Description (Ar) هالابينو طازج، صلصة آيولي حارة صلصة مايونيز ومستردة Descriptio…" at bounding box center [554, 219] width 266 height 72
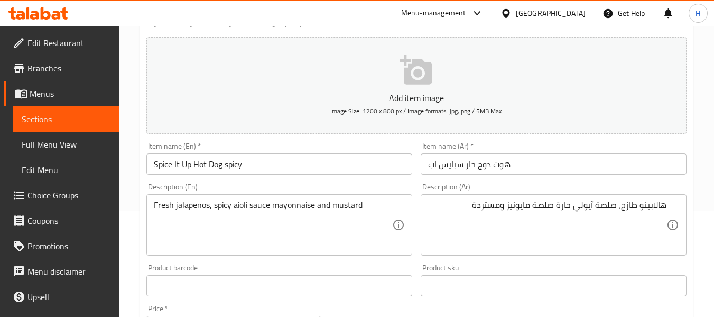
click at [333, 162] on input "Spice It Up Hot Dog spicy" at bounding box center [279, 163] width 266 height 21
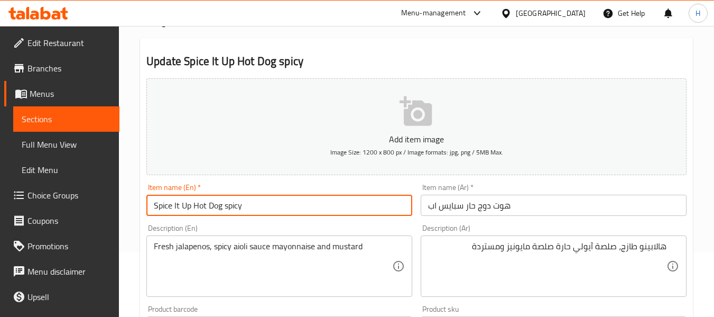
scroll to position [159, 0]
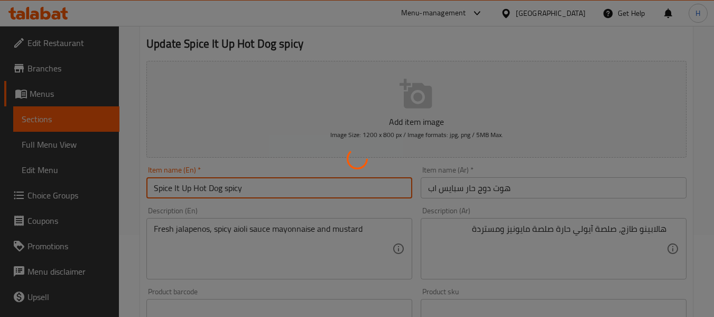
scroll to position [0, 0]
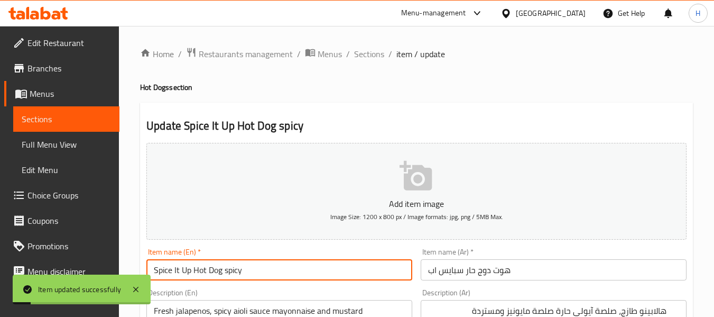
drag, startPoint x: 371, startPoint y: 54, endPoint x: 405, endPoint y: 75, distance: 40.1
click at [371, 54] on span "Sections" at bounding box center [369, 54] width 30 height 13
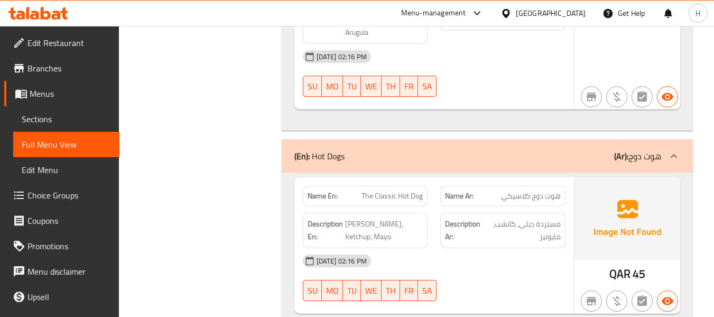
click at [434, 206] on div "Description Ar: مستردة ديلي، كاتشب، مايونيز" at bounding box center [503, 230] width 138 height 48
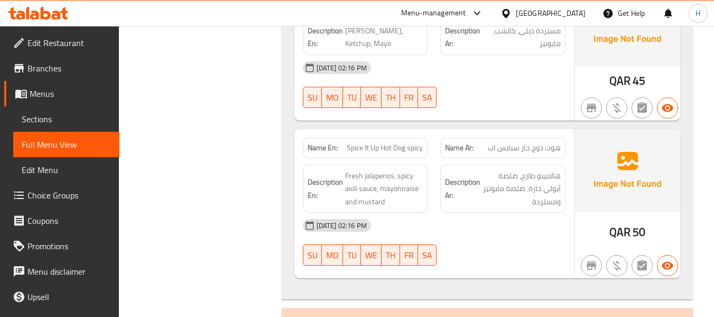
scroll to position [2287, 0]
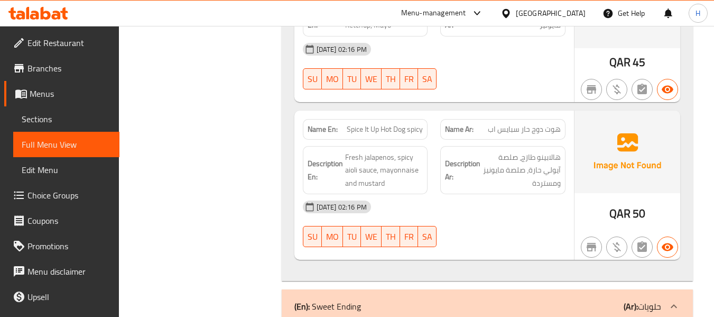
click at [407, 119] on div "Name En: Spice It Up Hot Dog spicy" at bounding box center [365, 129] width 125 height 21
click at [382, 124] on span "Spice It Up Hot Dog spicy" at bounding box center [385, 129] width 76 height 11
copy span "Spice It Up Hot Dog spicy"
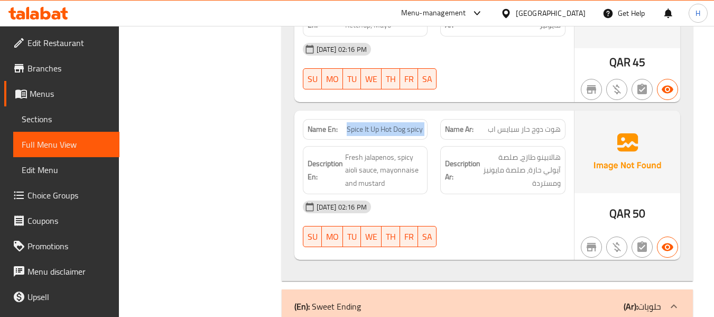
click at [433, 140] on div "Description En: Fresh jalapenos, spicy aioli sauce, mayonnaise and mustard" at bounding box center [366, 170] width 138 height 61
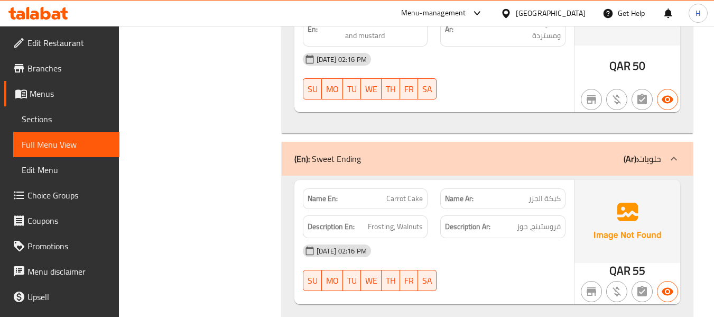
scroll to position [2446, 0]
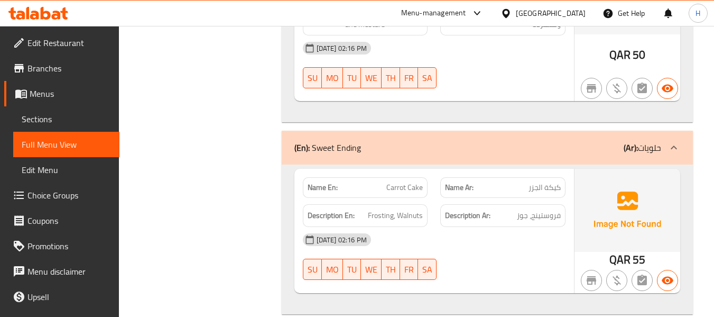
click at [422, 182] on span "Carrot Cake" at bounding box center [404, 187] width 36 height 11
copy span "Carrot Cake"
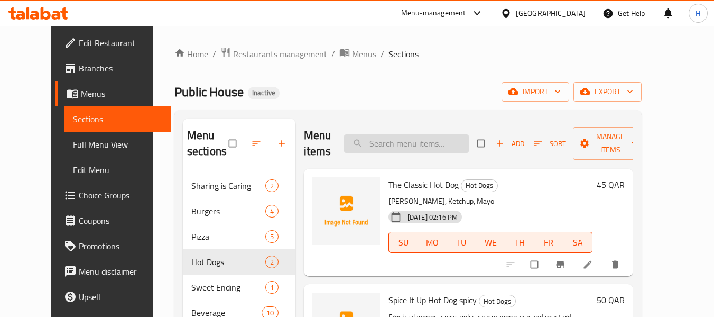
click at [406, 144] on input "search" at bounding box center [406, 143] width 125 height 19
paste input "Ginger Ale 150 ML"
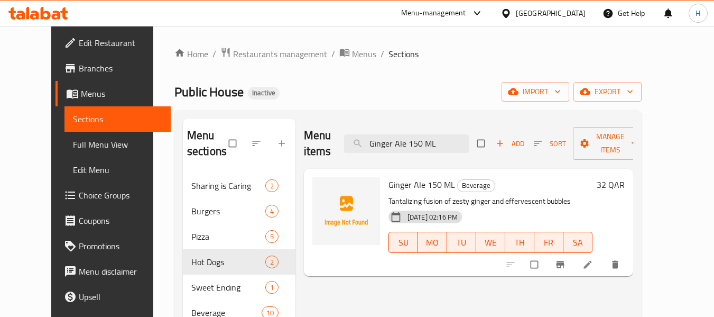
type input "Ginger Ale 150 ML"
click at [593, 264] on icon at bounding box center [588, 264] width 11 height 11
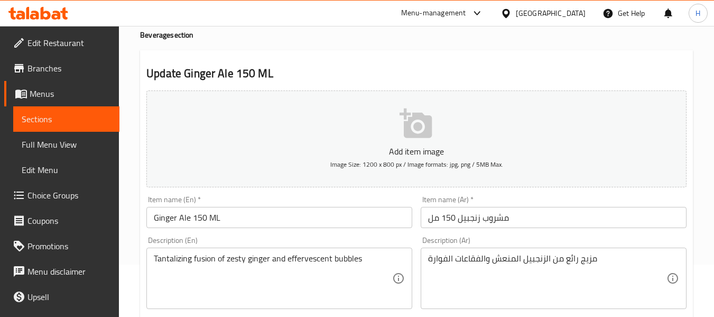
scroll to position [53, 0]
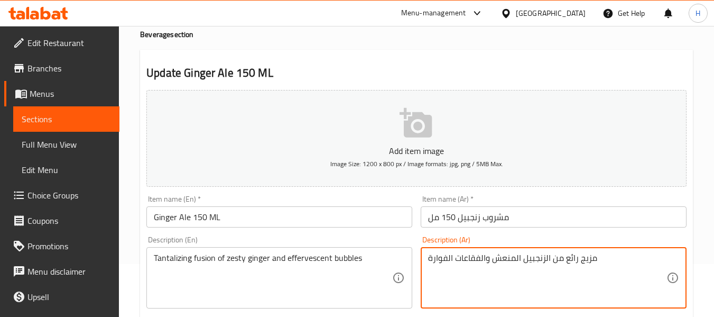
click at [464, 253] on textarea "مزيج رائع من الزنجبيل المنعش والفقاعات الفوارة" at bounding box center [547, 278] width 238 height 50
click at [394, 228] on div "Item name (En)   * Ginger Ale 150 ML Item name (En) *" at bounding box center [279, 211] width 274 height 41
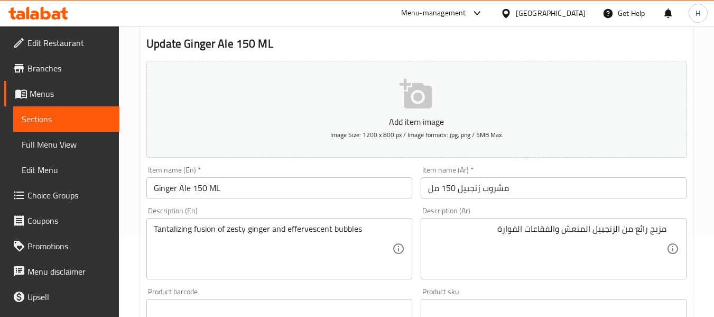
scroll to position [106, 0]
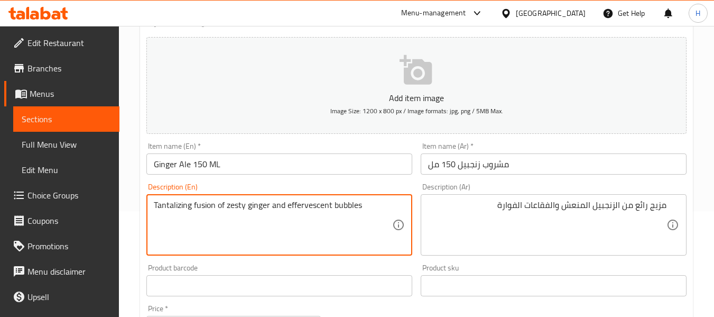
click at [179, 205] on textarea "Tantalizing fusion of zesty ginger and effervescent bubbles" at bounding box center [273, 225] width 238 height 50
type textarea "fusion of zesty ginger and effervescent bubbles"
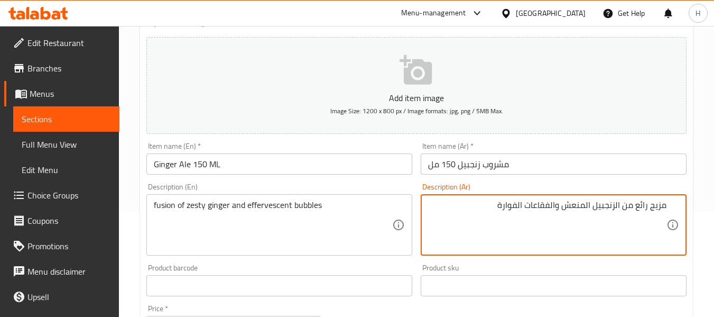
click at [639, 206] on textarea "مزيج رائع من الزنجبيل المنعش والفقاعات الفوارة" at bounding box center [547, 225] width 238 height 50
click at [425, 184] on div "Description (Ar) مزيج من الزنجبيل المنعش والفقاعات الفوارة Description (Ar)" at bounding box center [554, 219] width 266 height 72
click at [658, 206] on textarea "مزيج من الزنجبيل المنعش والفقاعات الفوارة" at bounding box center [547, 225] width 238 height 50
click at [240, 186] on div "Description (En) fusion of zesty ginger and effervescent bubbles Description (E…" at bounding box center [279, 219] width 266 height 72
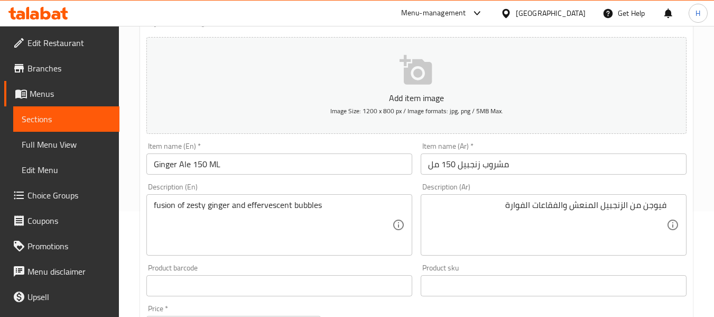
click at [584, 208] on textarea "فيوجن من الزنجبيل المنعش والفقاعات الفوارة" at bounding box center [547, 225] width 238 height 50
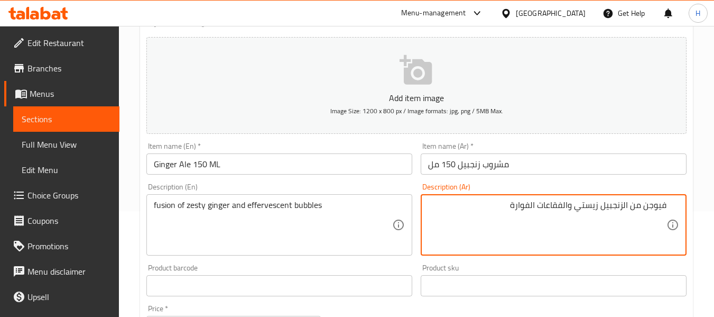
type textarea "فيوجن من الزنجبيل زيستي والفقاعات الفوارة"
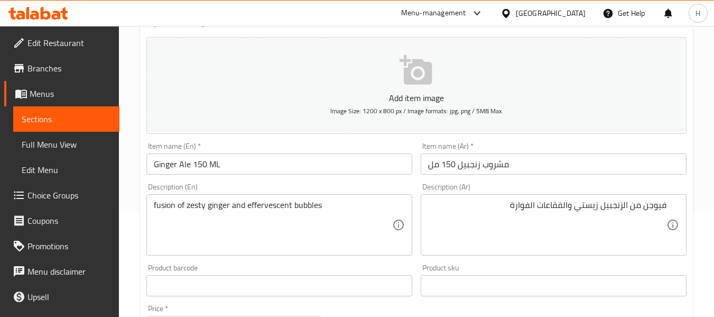
click at [335, 181] on div "Description (En) fusion of zesty ginger and effervescent bubbles Description (E…" at bounding box center [279, 219] width 274 height 81
click at [302, 165] on input "Ginger Ale 150 ML" at bounding box center [279, 163] width 266 height 21
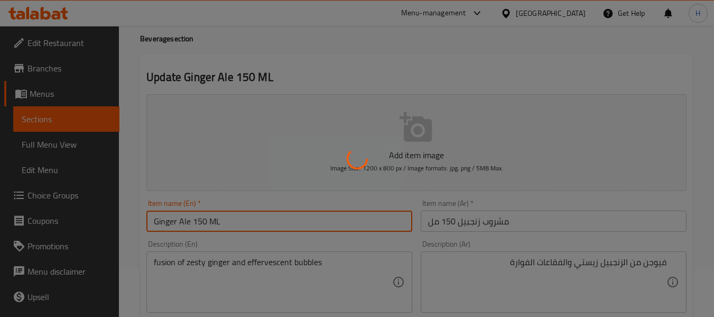
scroll to position [0, 0]
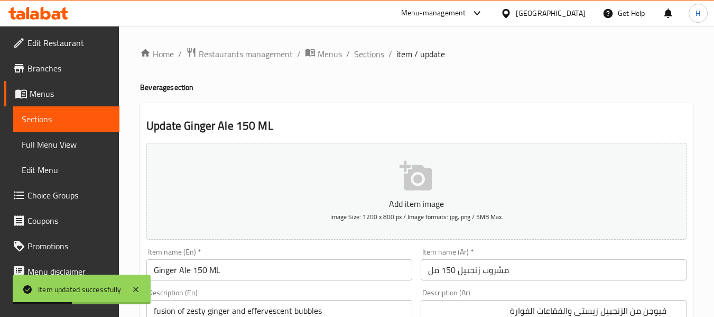
click at [367, 58] on span "Sections" at bounding box center [369, 54] width 30 height 13
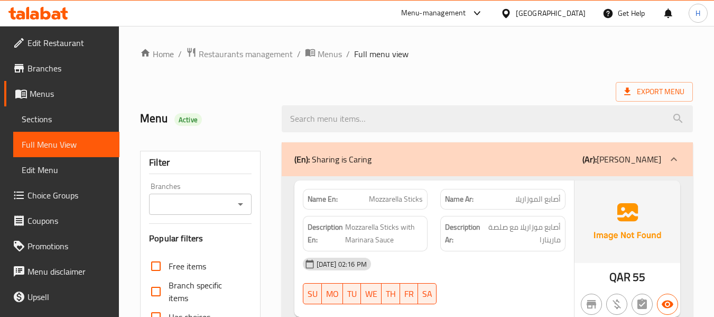
scroll to position [2438, 0]
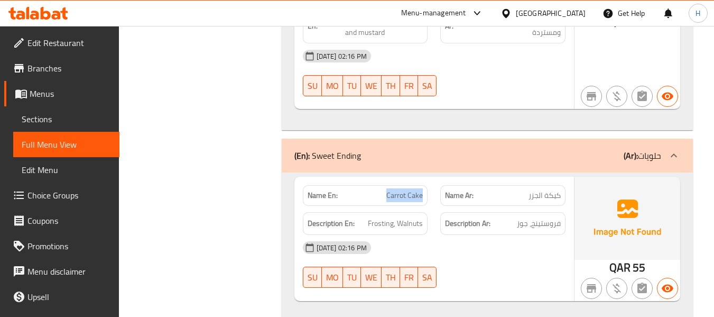
click at [429, 206] on div "Description En: Frosting, Walnuts" at bounding box center [366, 223] width 138 height 35
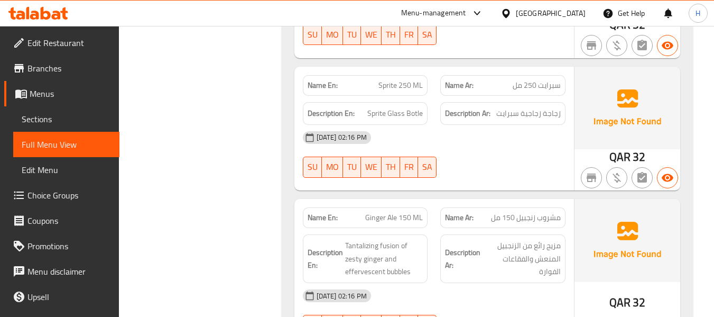
scroll to position [3178, 0]
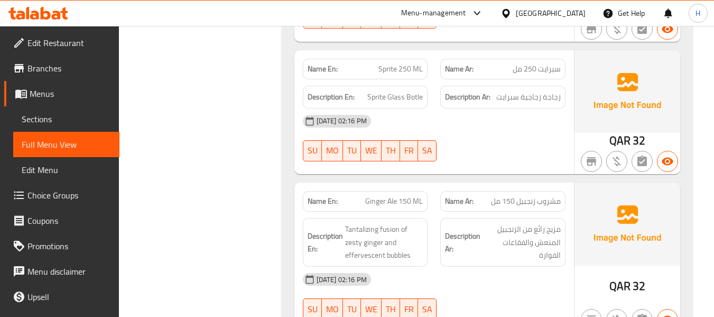
click at [396, 196] on span "Ginger Ale 150 ML" at bounding box center [394, 201] width 58 height 11
copy span "Ginger Ale 150 ML"
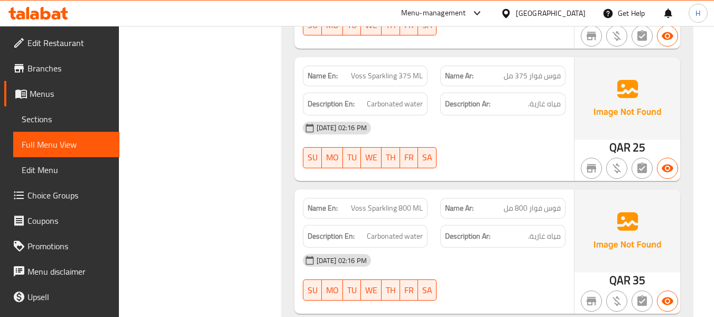
scroll to position [3886, 0]
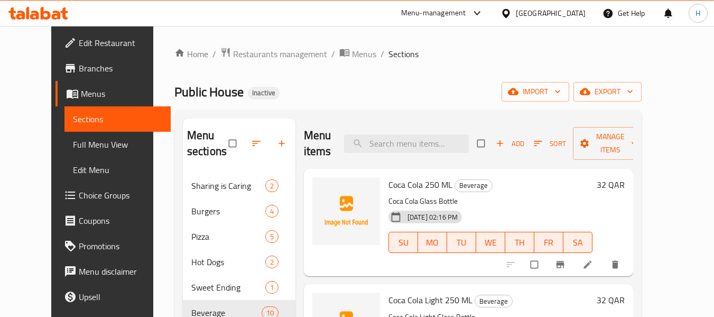
click at [81, 94] on span "Menus" at bounding box center [121, 93] width 81 height 13
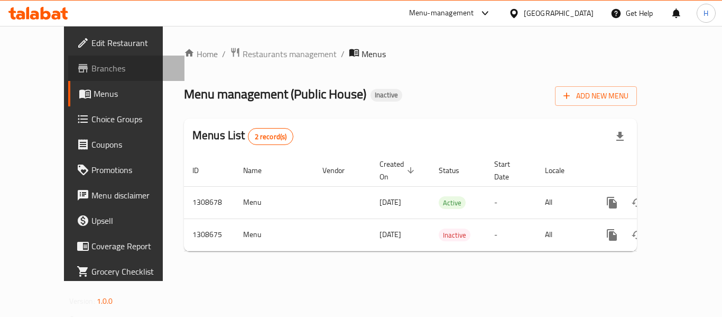
click at [91, 66] on span "Branches" at bounding box center [133, 68] width 85 height 13
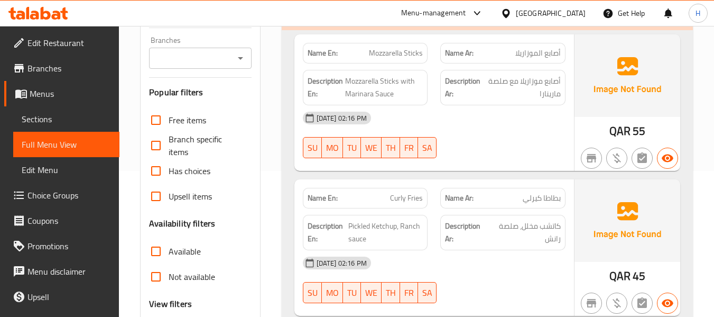
scroll to position [211, 0]
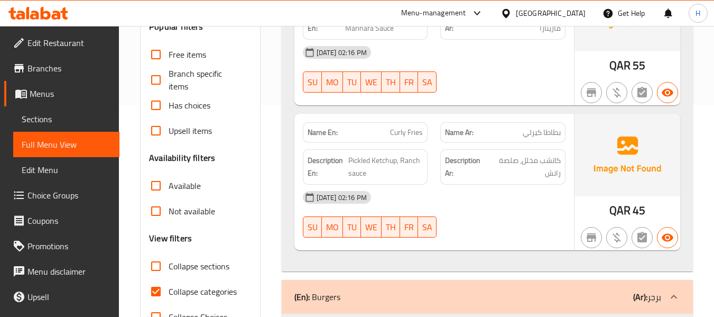
click at [154, 283] on input "Collapse categories" at bounding box center [155, 291] width 25 height 25
checkbox input "false"
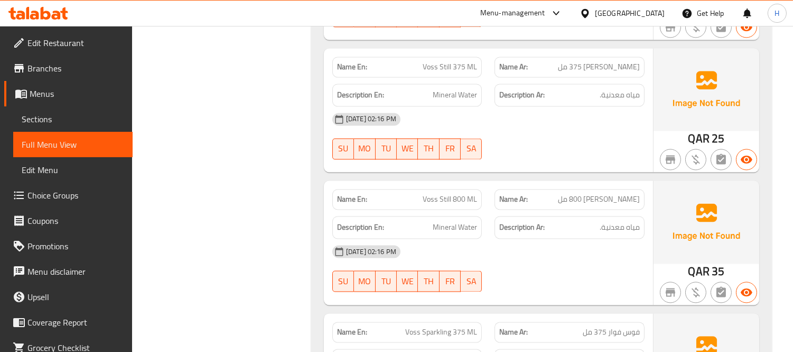
scroll to position [3660, 0]
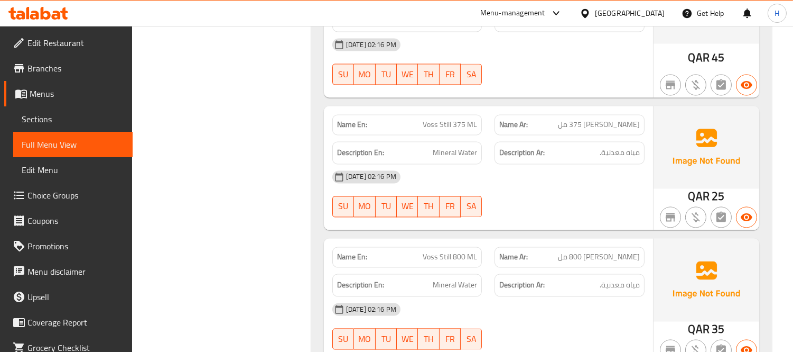
click at [49, 13] on icon at bounding box center [46, 13] width 10 height 13
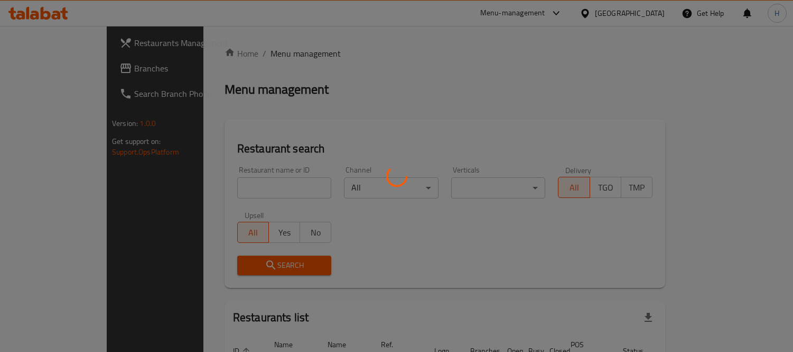
scroll to position [70, 0]
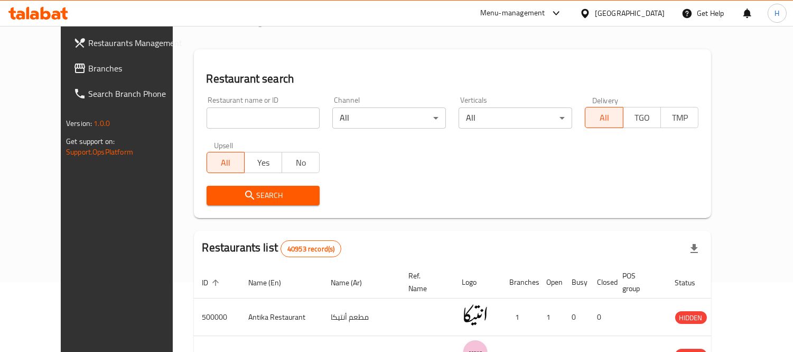
click at [88, 66] on span "Branches" at bounding box center [136, 68] width 97 height 13
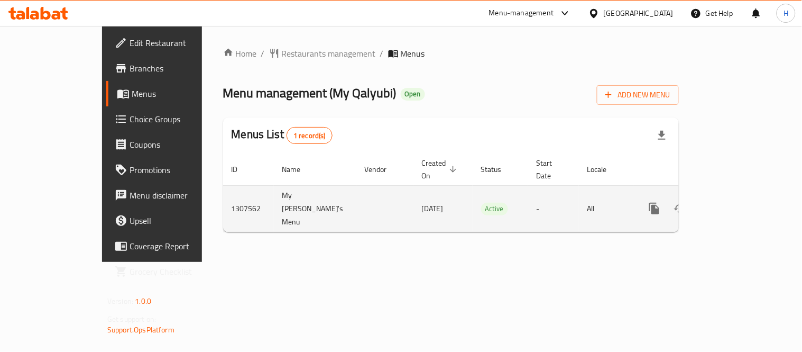
click at [737, 202] on icon "enhanced table" at bounding box center [730, 208] width 13 height 13
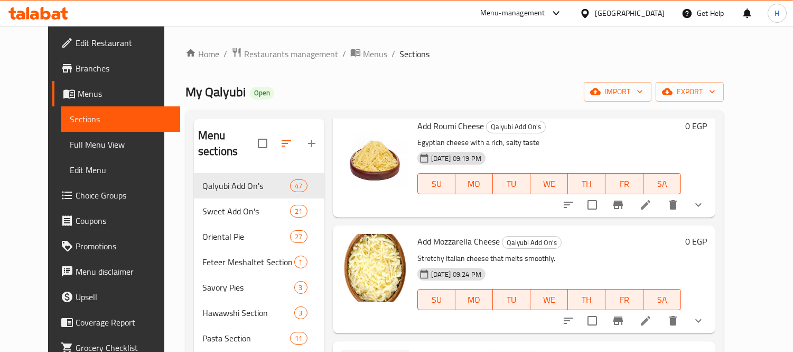
click at [319, 117] on div "Menu sections Qalyubi Add On's 47 Sweet Add On's 21 Oriental Pie 27 Feteer Mesh…" at bounding box center [455, 351] width 539 height 482
click at [362, 75] on div "Home / Restaurants management / Menus / Sections My Qalyubi Open import export …" at bounding box center [455, 319] width 539 height 544
click at [623, 200] on icon "Branch-specific-item" at bounding box center [619, 204] width 10 height 8
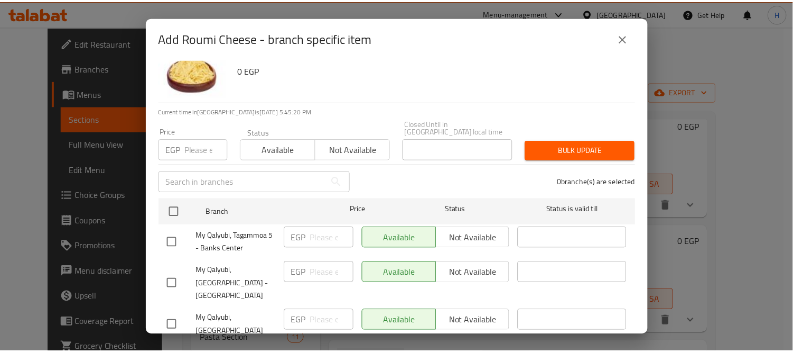
scroll to position [49, 0]
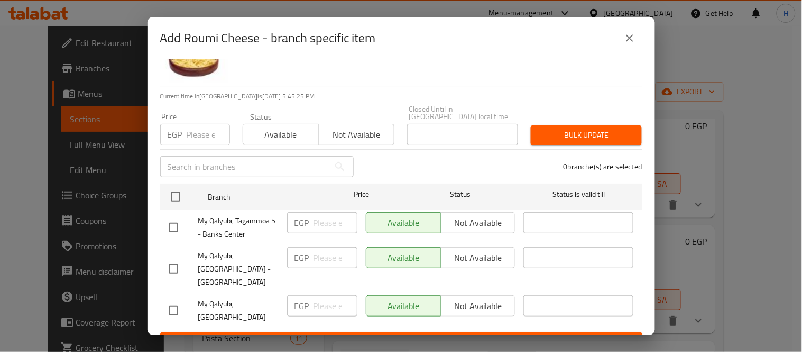
click at [169, 299] on input "checkbox" at bounding box center [173, 310] width 22 height 22
checkbox input "true"
click at [627, 38] on icon "close" at bounding box center [629, 38] width 13 height 13
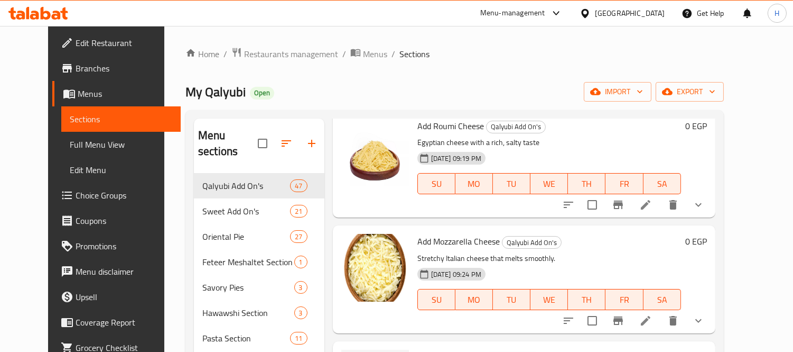
click at [525, 65] on div "Home / Restaurants management / Menus / Sections My Qalyubi Open import export …" at bounding box center [455, 319] width 539 height 544
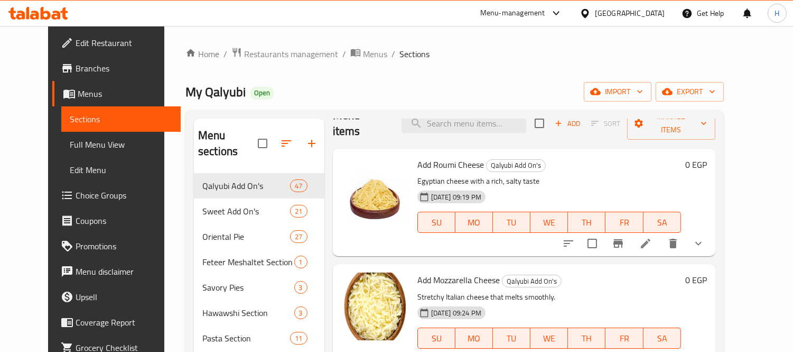
scroll to position [0, 0]
